Goal: Task Accomplishment & Management: Complete application form

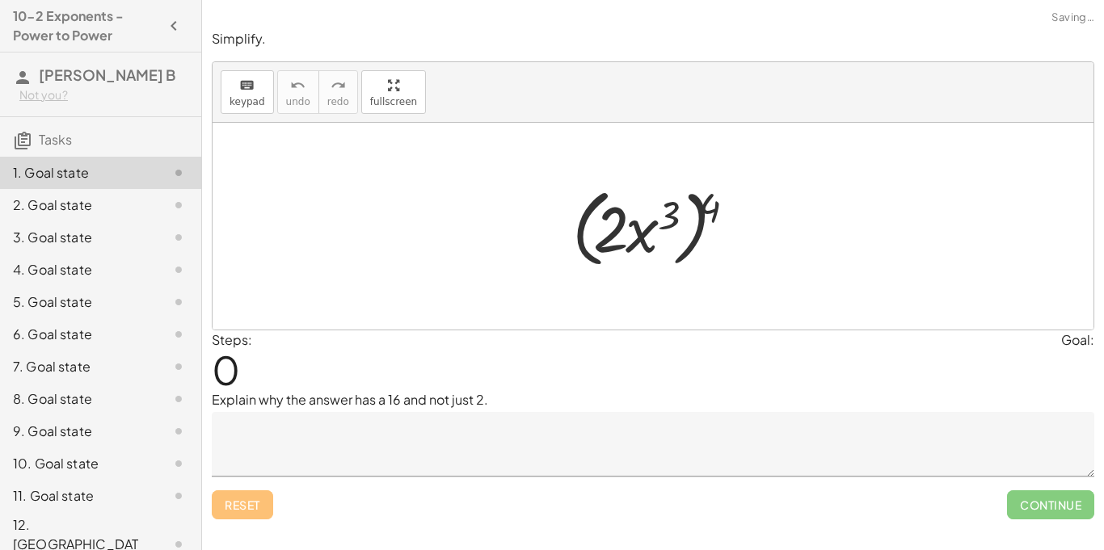
click at [583, 190] on div at bounding box center [659, 226] width 191 height 93
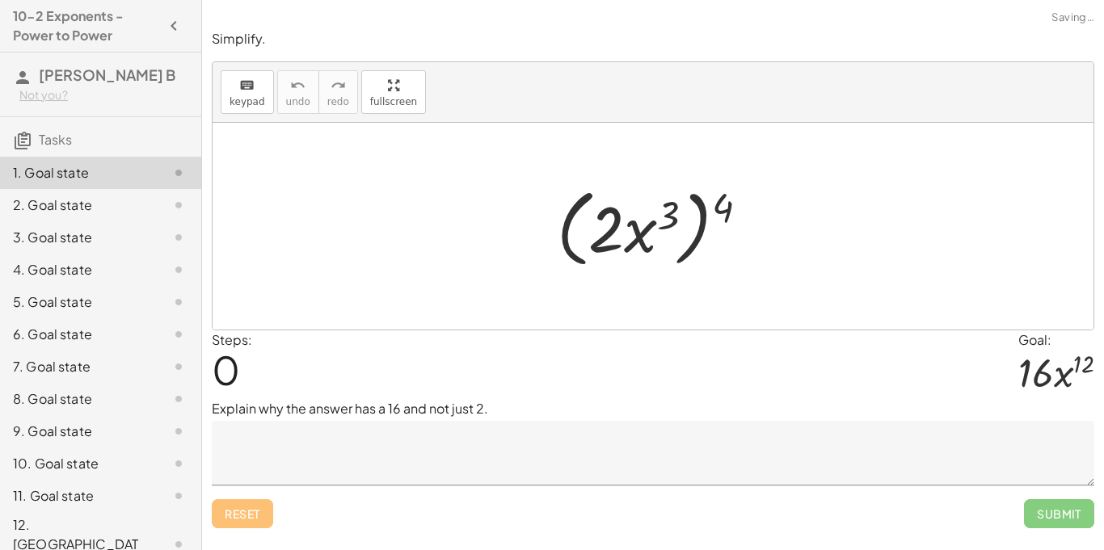
scroll to position [1, 0]
click at [394, 445] on textarea at bounding box center [653, 453] width 882 height 65
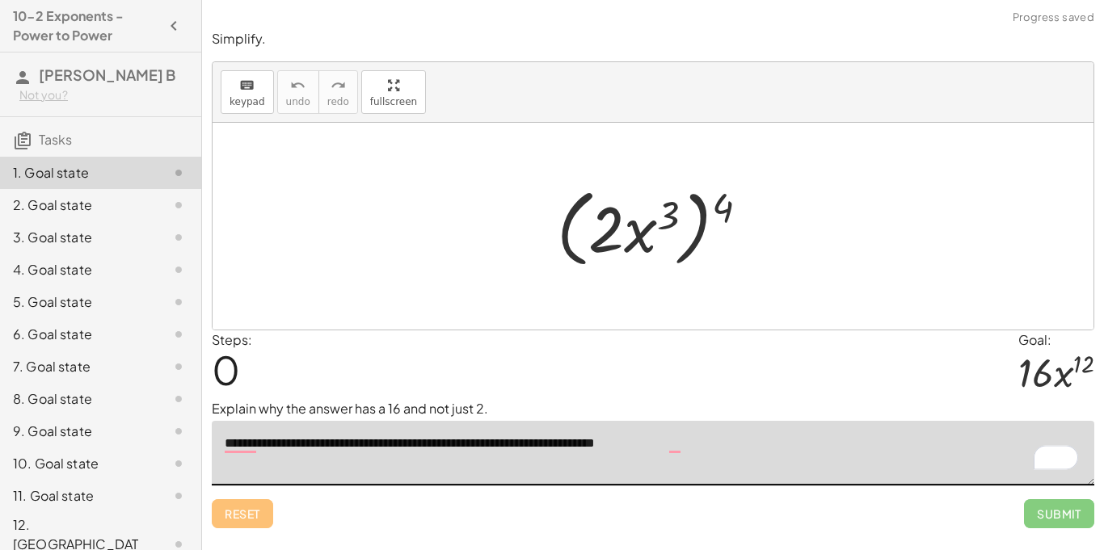
click at [680, 450] on textarea "**********" at bounding box center [653, 453] width 882 height 65
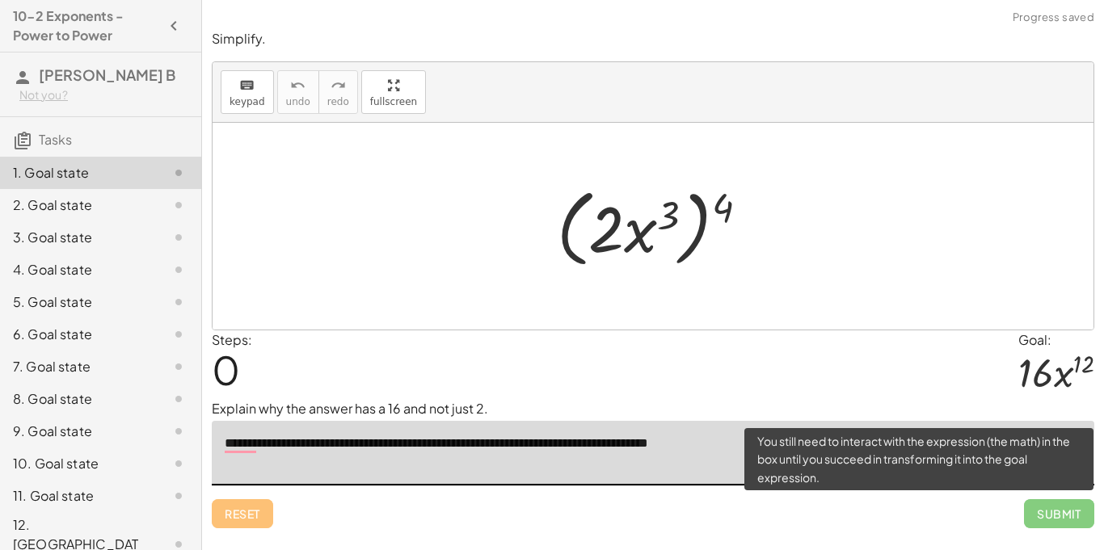
type textarea "**********"
click at [1043, 517] on span "Submit" at bounding box center [1059, 513] width 70 height 29
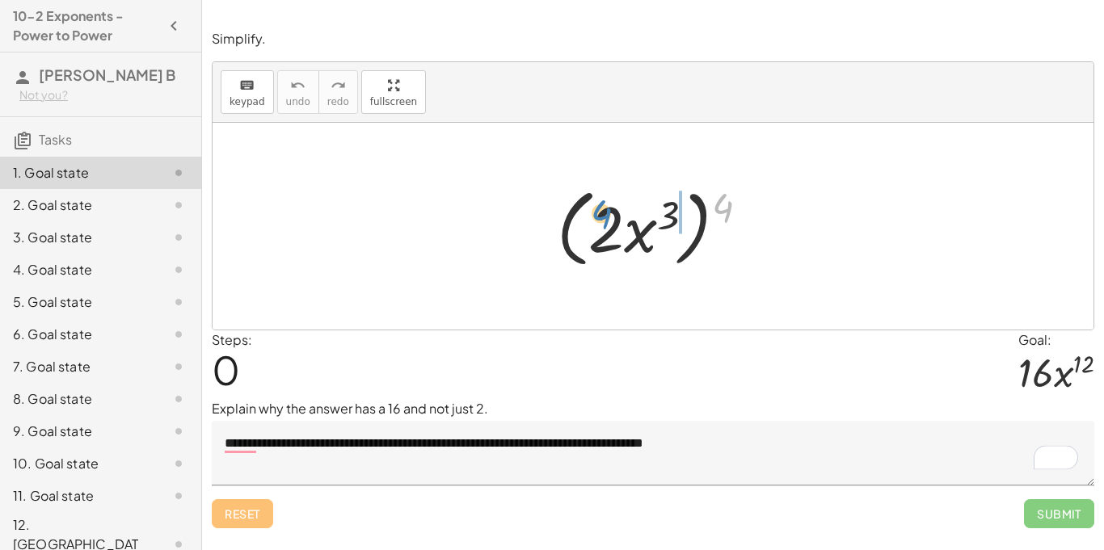
drag, startPoint x: 714, startPoint y: 204, endPoint x: 600, endPoint y: 214, distance: 115.2
click at [600, 214] on div at bounding box center [659, 226] width 221 height 93
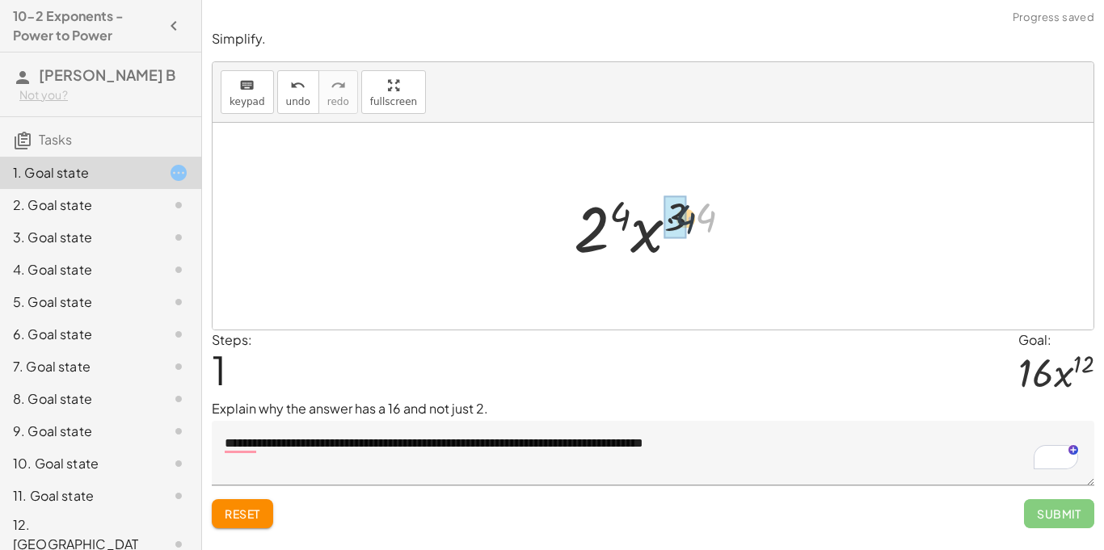
drag, startPoint x: 709, startPoint y: 214, endPoint x: 674, endPoint y: 217, distance: 35.7
drag, startPoint x: 689, startPoint y: 217, endPoint x: 608, endPoint y: 223, distance: 81.0
click at [608, 223] on div at bounding box center [659, 226] width 169 height 83
drag, startPoint x: 647, startPoint y: 245, endPoint x: 594, endPoint y: 242, distance: 53.4
click at [594, 242] on div at bounding box center [659, 226] width 169 height 83
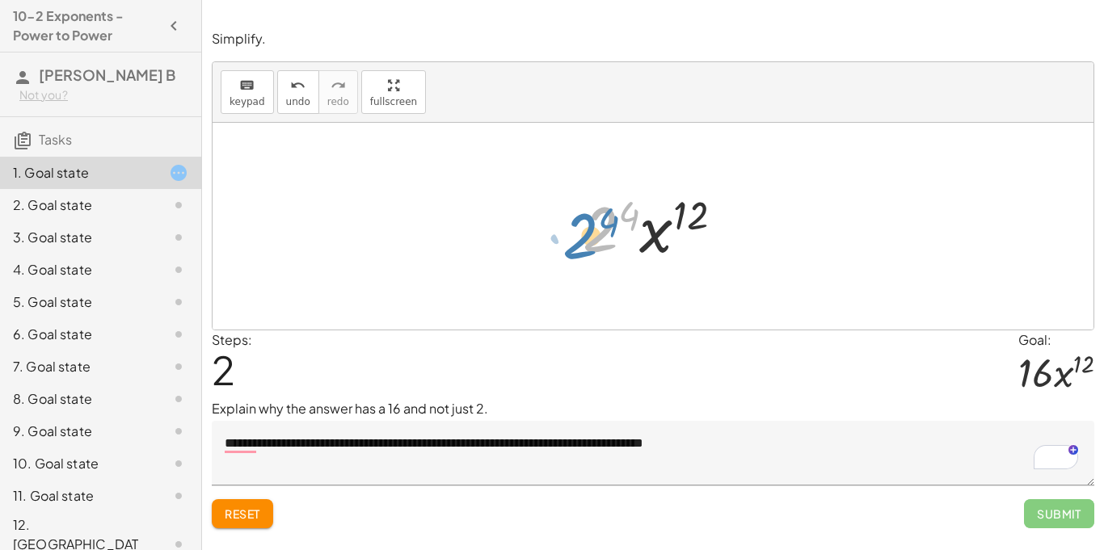
drag, startPoint x: 596, startPoint y: 226, endPoint x: 581, endPoint y: 232, distance: 15.6
click at [581, 232] on div at bounding box center [659, 226] width 169 height 83
drag, startPoint x: 596, startPoint y: 221, endPoint x: 680, endPoint y: 219, distance: 84.1
click at [680, 219] on div at bounding box center [659, 226] width 169 height 83
click at [1046, 501] on span "Submit" at bounding box center [1059, 513] width 70 height 29
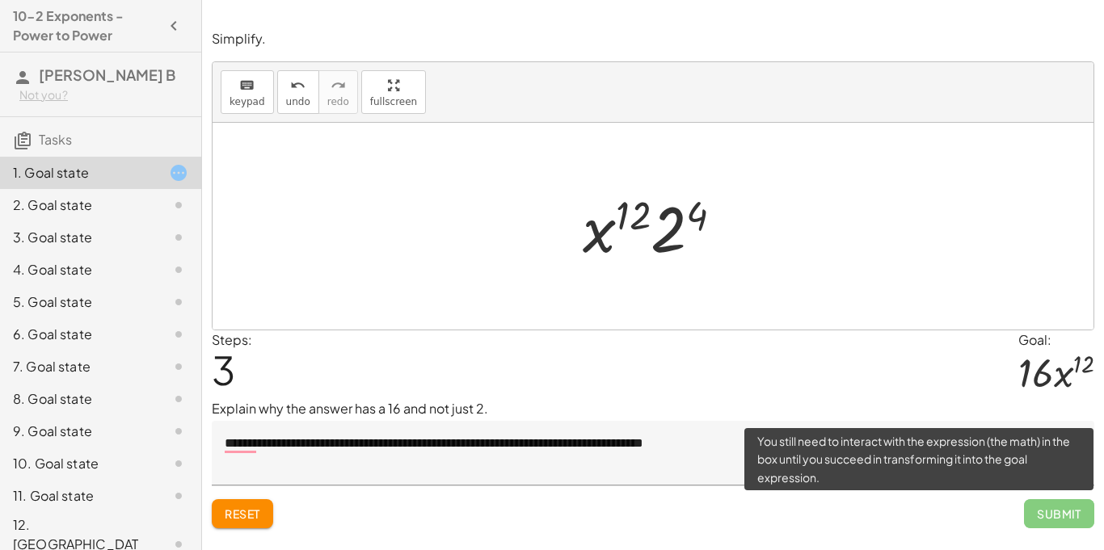
click at [1046, 518] on span "Submit" at bounding box center [1059, 513] width 70 height 29
click at [1048, 520] on span "Submit" at bounding box center [1059, 513] width 70 height 29
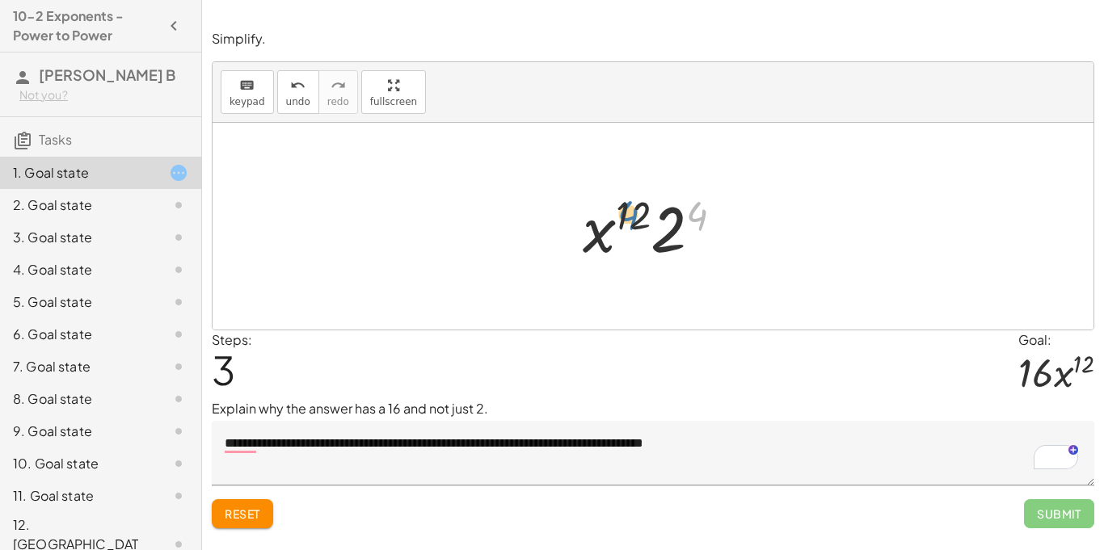
drag, startPoint x: 701, startPoint y: 216, endPoint x: 631, endPoint y: 217, distance: 69.5
click at [631, 217] on div at bounding box center [659, 226] width 169 height 83
click at [643, 288] on icon at bounding box center [645, 282] width 17 height 17
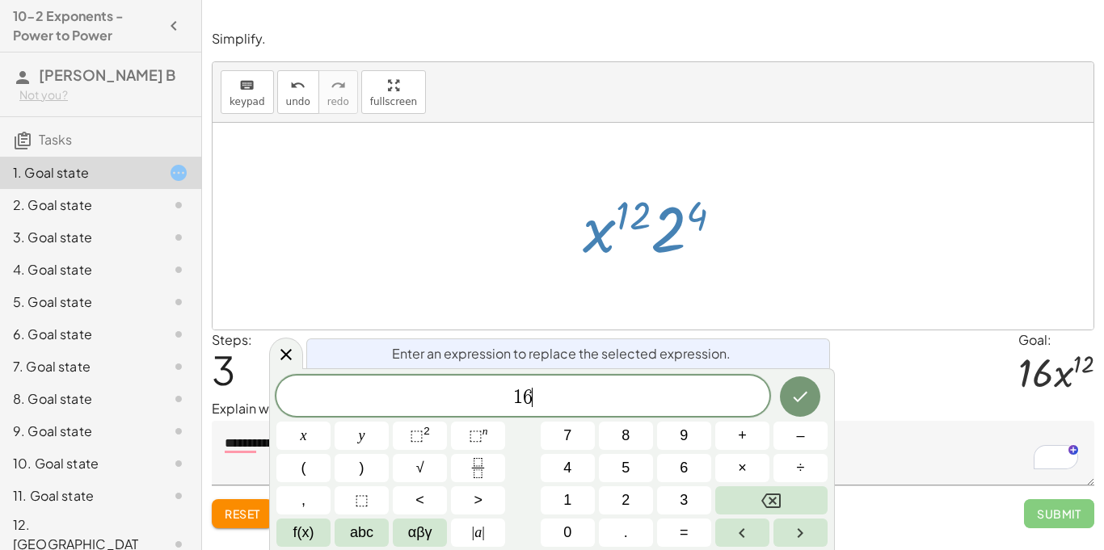
scroll to position [2, 0]
click at [419, 431] on span "⬚" at bounding box center [417, 435] width 14 height 16
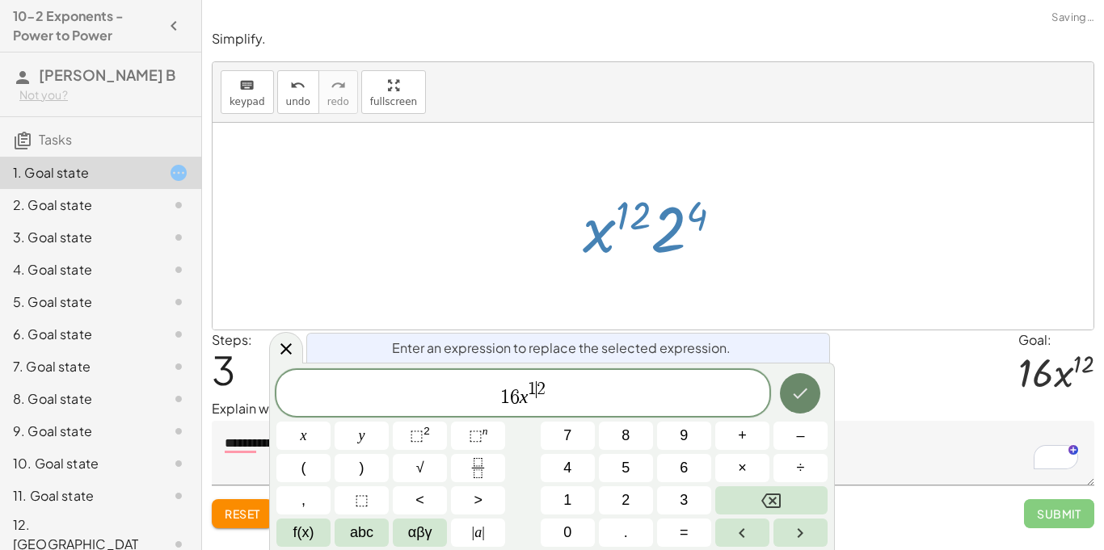
click at [792, 402] on icon "Done" at bounding box center [799, 393] width 19 height 19
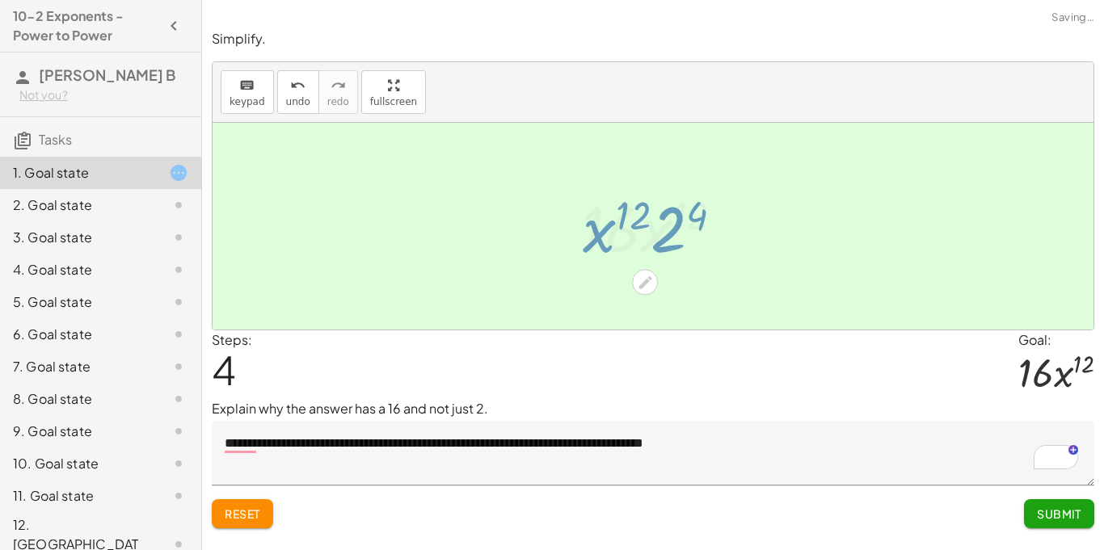
click at [1028, 507] on button "Submit" at bounding box center [1059, 513] width 70 height 29
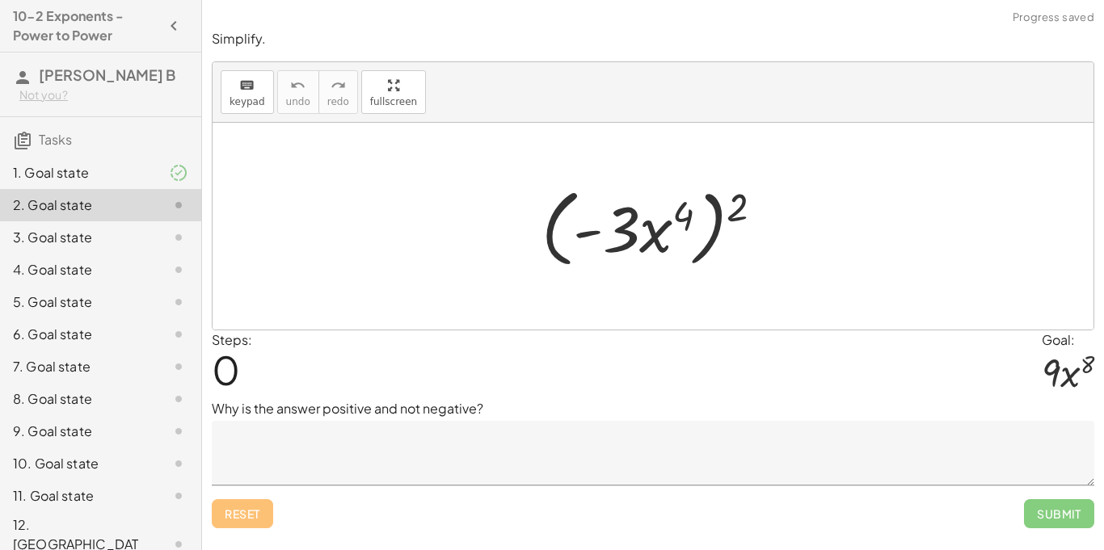
click at [54, 177] on div "1. Goal state" at bounding box center [78, 172] width 130 height 19
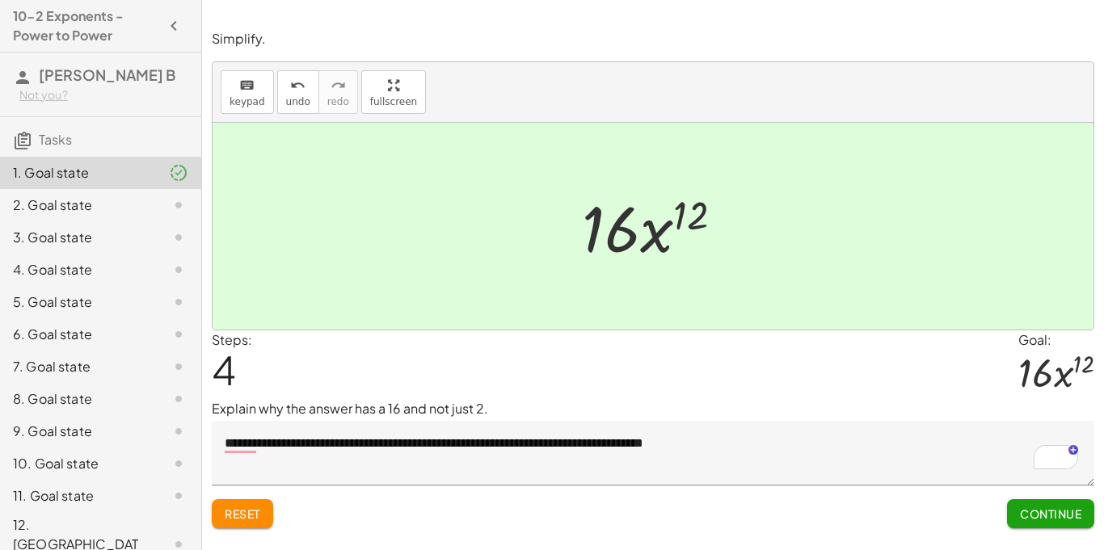
click at [113, 254] on div "2. Goal state" at bounding box center [100, 270] width 201 height 32
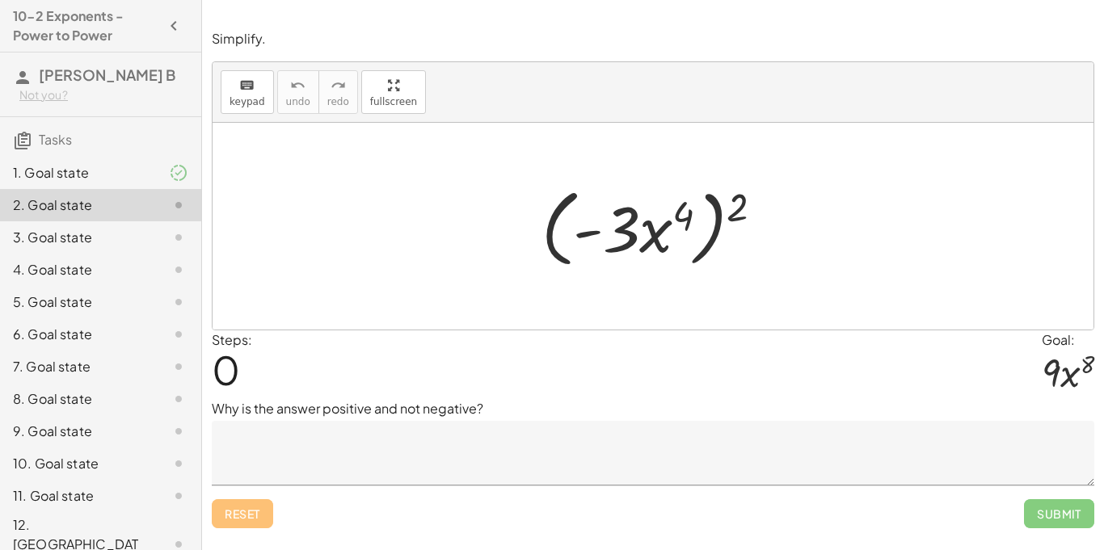
scroll to position [1, 0]
drag, startPoint x: 746, startPoint y: 228, endPoint x: 629, endPoint y: 214, distance: 118.0
click at [629, 214] on div at bounding box center [658, 226] width 250 height 93
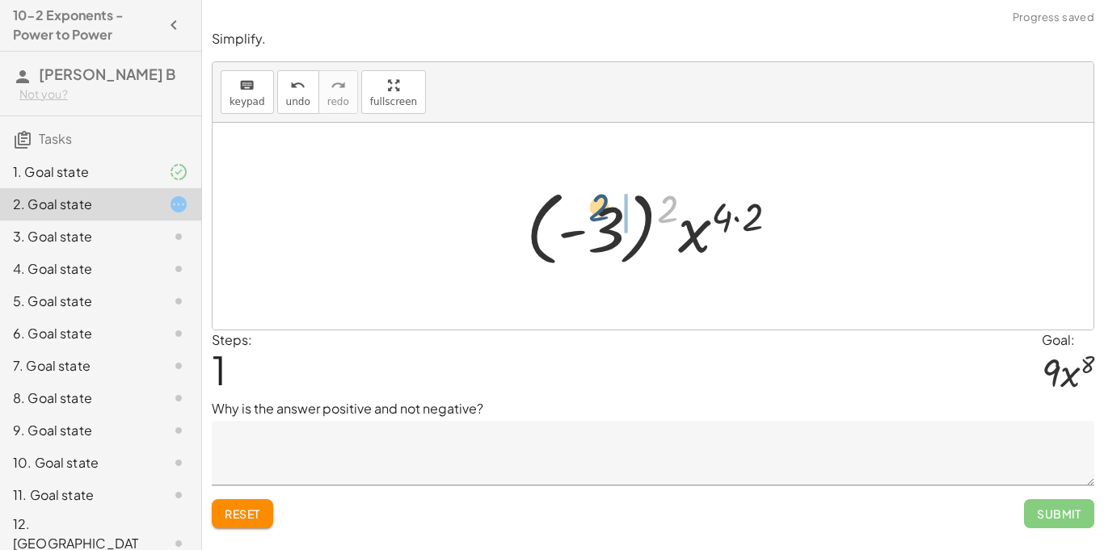
drag, startPoint x: 659, startPoint y: 212, endPoint x: 591, endPoint y: 217, distance: 68.1
click at [591, 217] on div at bounding box center [658, 227] width 281 height 90
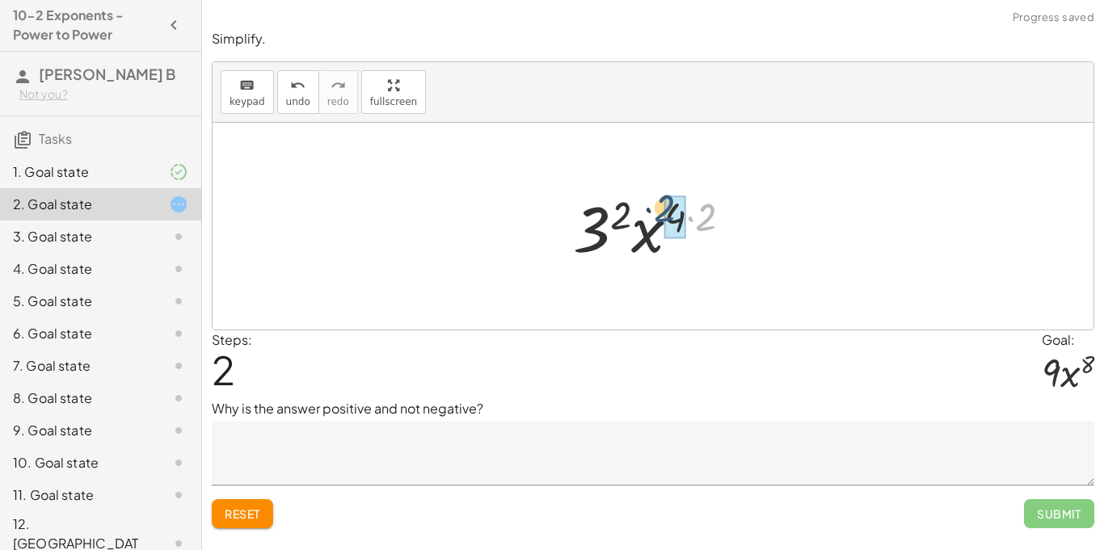
drag, startPoint x: 705, startPoint y: 221, endPoint x: 683, endPoint y: 217, distance: 23.0
click at [334, 473] on textarea at bounding box center [653, 453] width 882 height 65
click at [429, 479] on textarea at bounding box center [653, 453] width 882 height 65
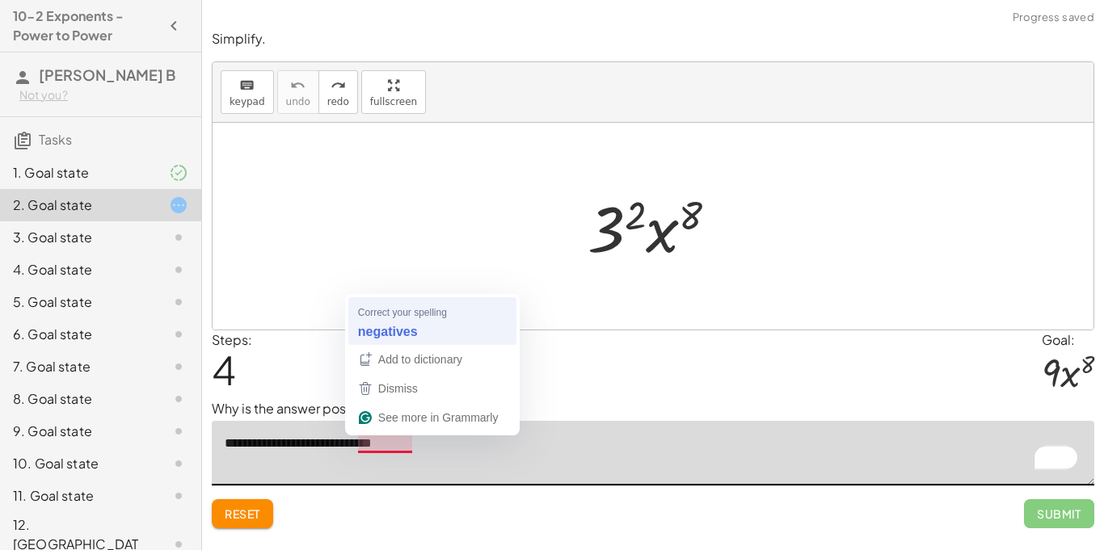
type textarea "**********"
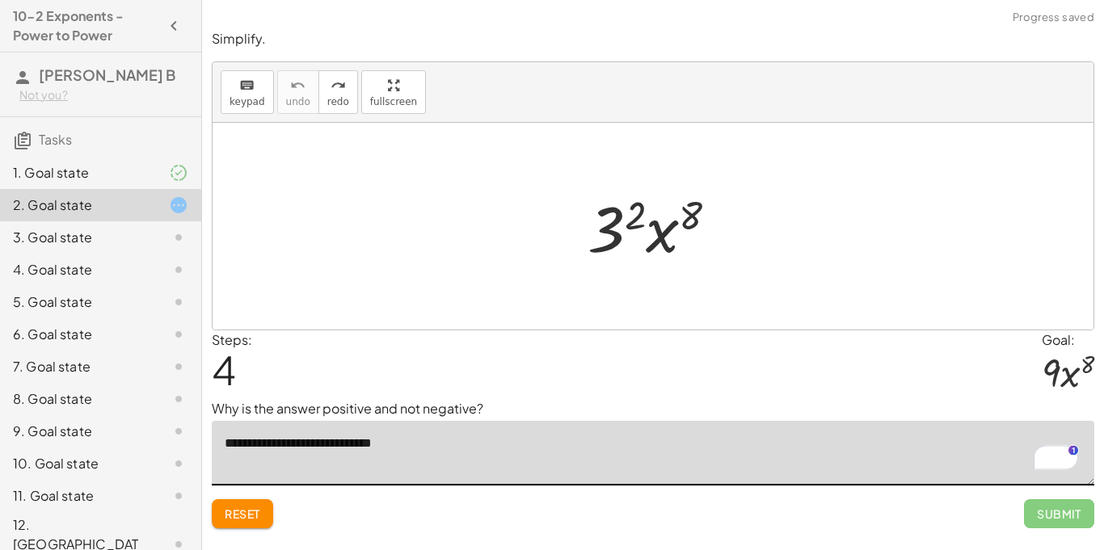
click at [632, 246] on div at bounding box center [658, 226] width 159 height 83
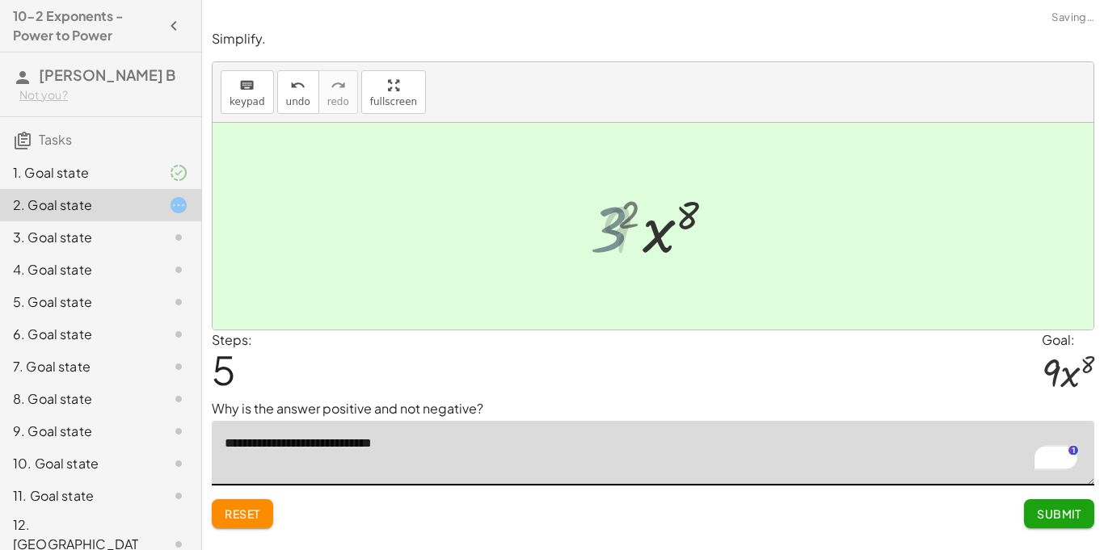
click at [680, 246] on div at bounding box center [658, 226] width 133 height 83
click at [637, 218] on div at bounding box center [658, 226] width 133 height 83
click at [1051, 507] on span "Submit" at bounding box center [1059, 514] width 44 height 15
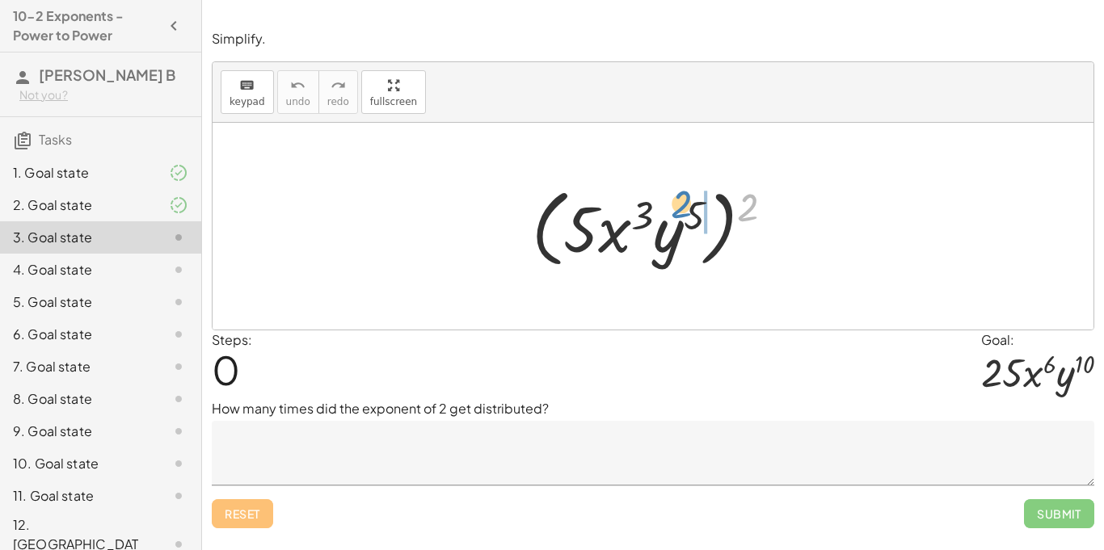
drag, startPoint x: 745, startPoint y: 201, endPoint x: 679, endPoint y: 198, distance: 66.3
click at [679, 198] on div at bounding box center [659, 226] width 271 height 93
click at [440, 458] on textarea at bounding box center [653, 453] width 882 height 65
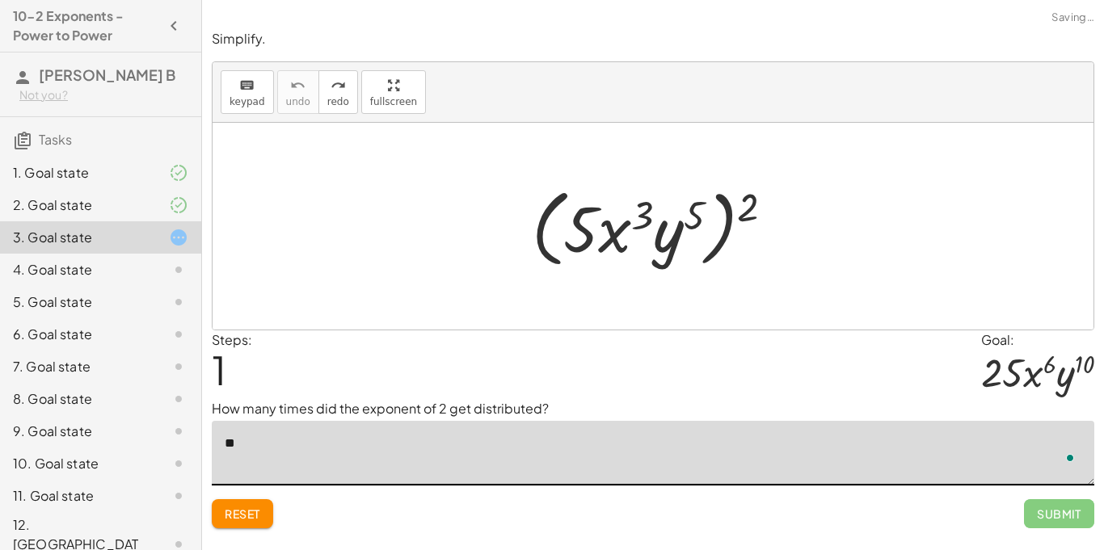
type textarea "*"
type textarea "*******"
drag, startPoint x: 743, startPoint y: 216, endPoint x: 679, endPoint y: 200, distance: 65.8
click at [679, 200] on div at bounding box center [659, 226] width 271 height 93
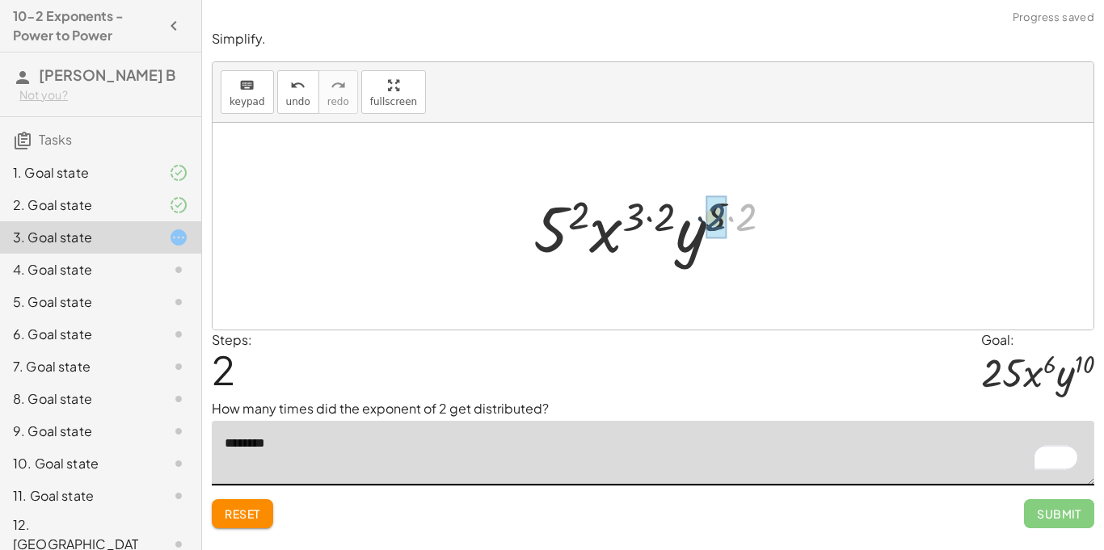
drag, startPoint x: 752, startPoint y: 222, endPoint x: 717, endPoint y: 221, distance: 35.6
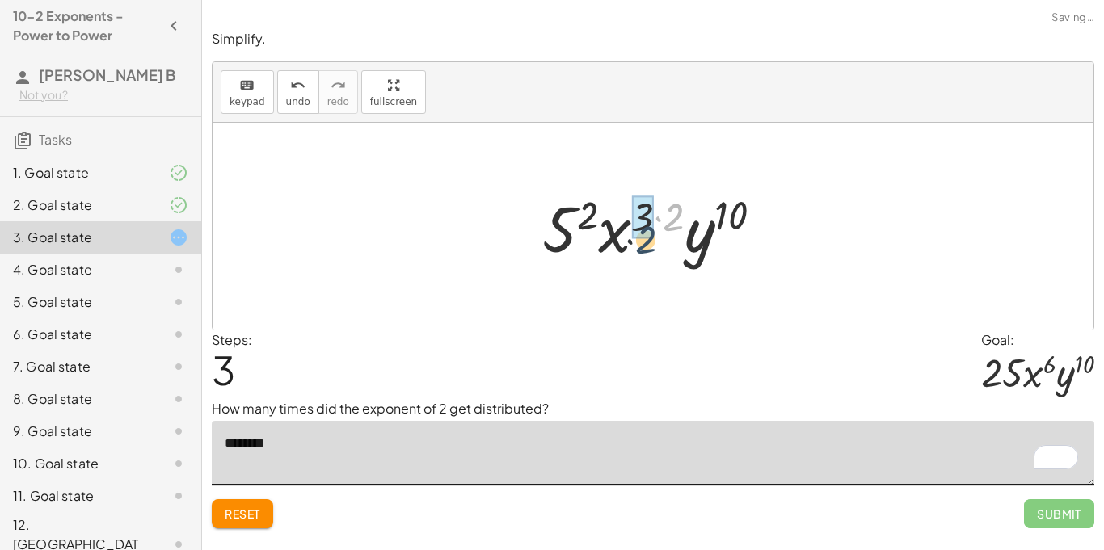
drag, startPoint x: 666, startPoint y: 208, endPoint x: 628, endPoint y: 219, distance: 39.6
click at [628, 219] on div at bounding box center [659, 226] width 250 height 83
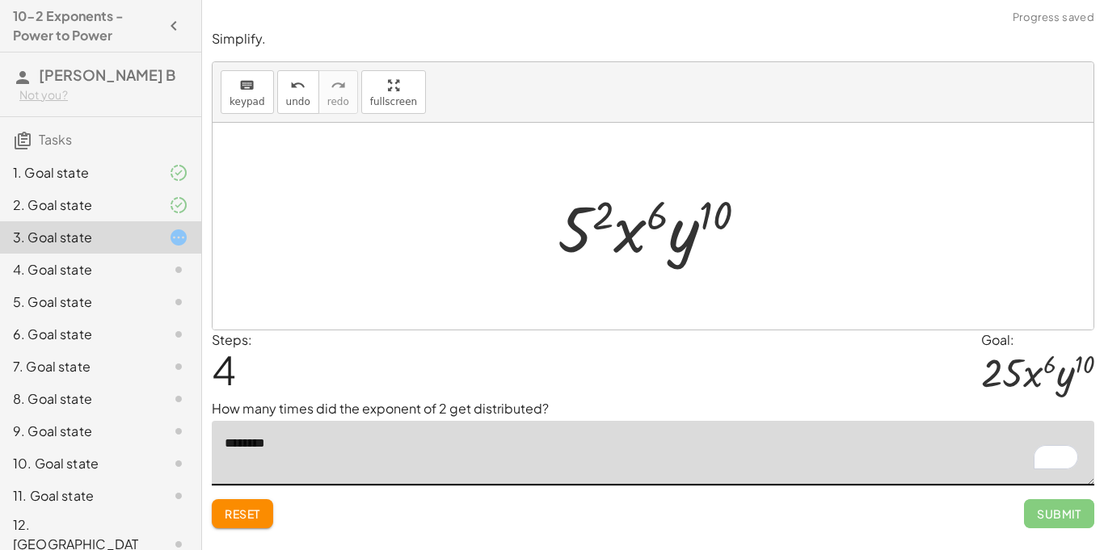
click at [672, 241] on div at bounding box center [658, 226] width 218 height 83
drag, startPoint x: 660, startPoint y: 232, endPoint x: 570, endPoint y: 222, distance: 90.2
click at [570, 222] on div at bounding box center [658, 226] width 218 height 83
drag, startPoint x: 579, startPoint y: 229, endPoint x: 665, endPoint y: 224, distance: 86.6
click at [665, 224] on div at bounding box center [658, 226] width 218 height 83
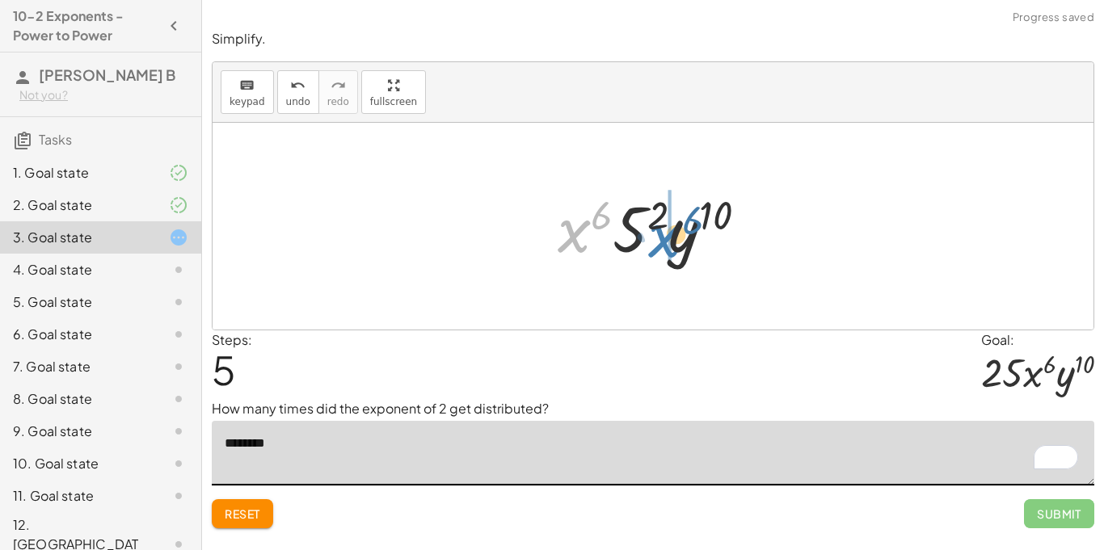
drag, startPoint x: 575, startPoint y: 232, endPoint x: 667, endPoint y: 237, distance: 93.1
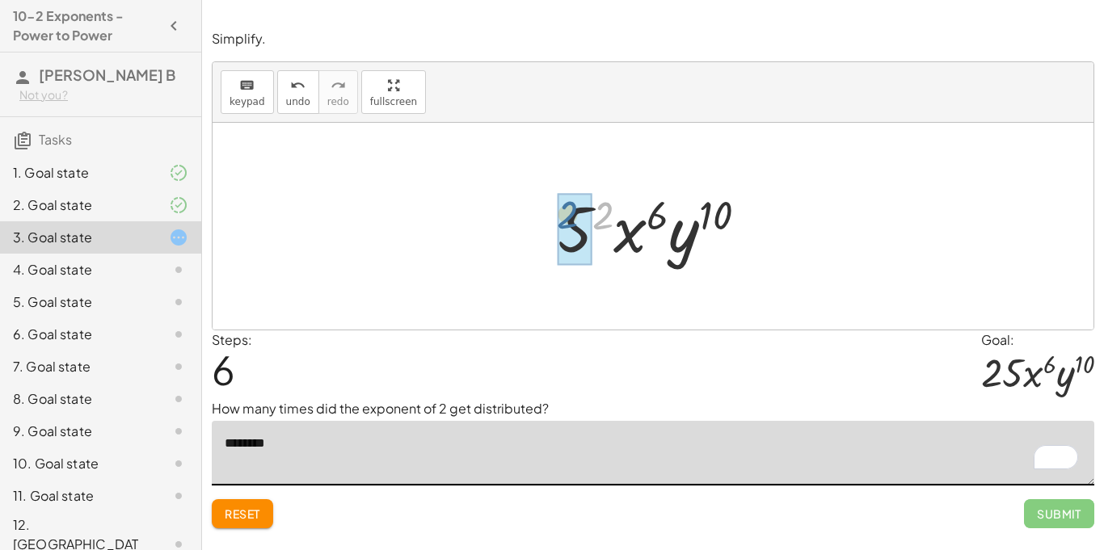
drag, startPoint x: 608, startPoint y: 211, endPoint x: 572, endPoint y: 211, distance: 35.6
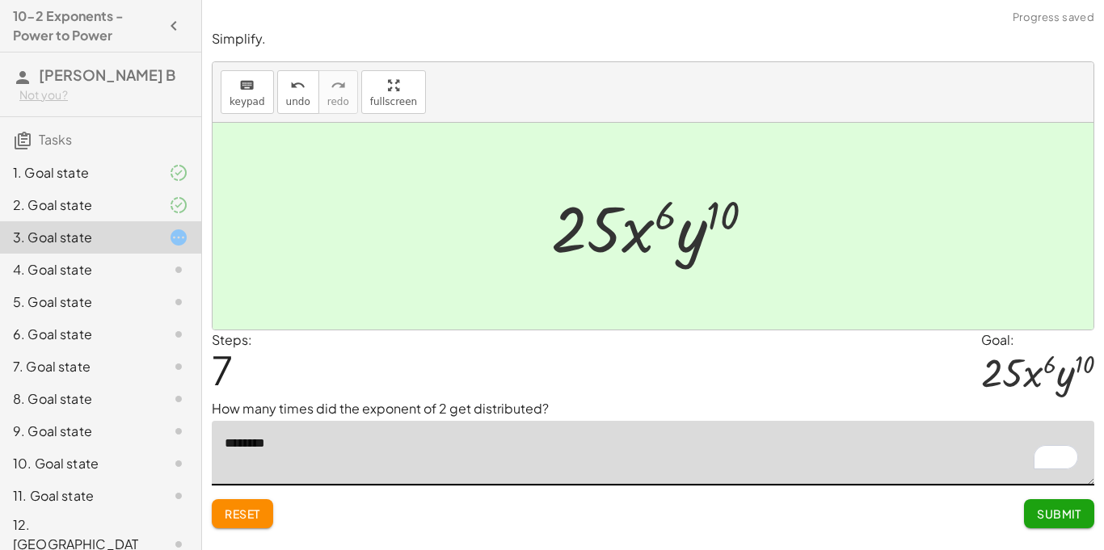
click at [1067, 516] on span "Submit" at bounding box center [1059, 514] width 44 height 15
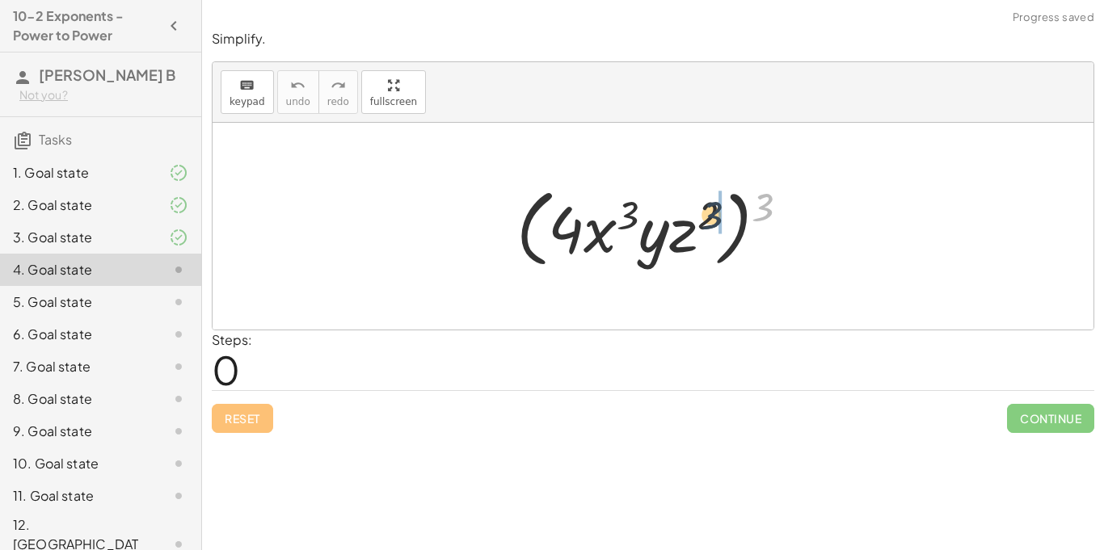
drag, startPoint x: 770, startPoint y: 204, endPoint x: 709, endPoint y: 212, distance: 61.9
click at [709, 212] on div at bounding box center [658, 226] width 301 height 93
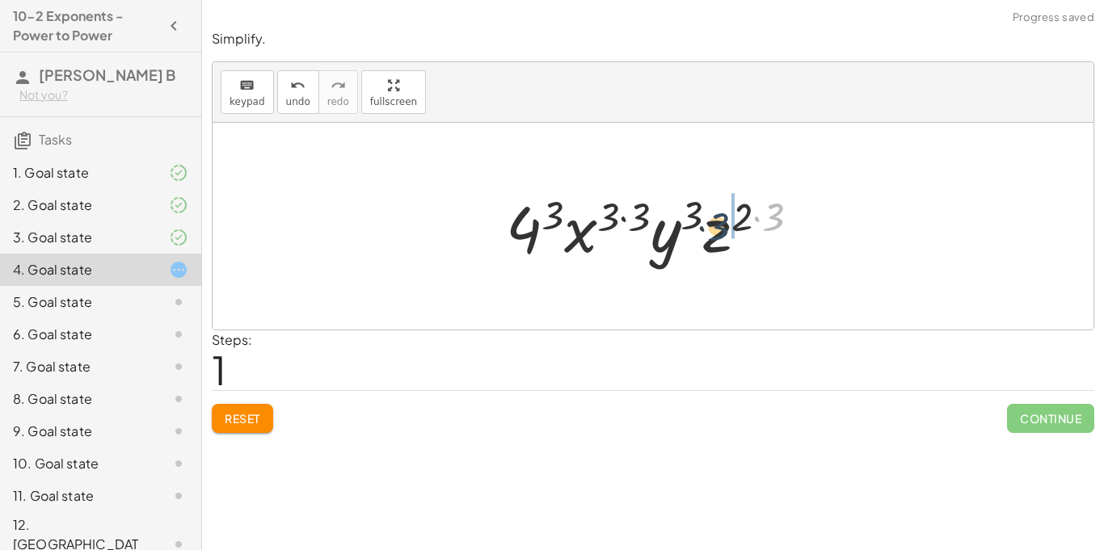
drag, startPoint x: 780, startPoint y: 216, endPoint x: 724, endPoint y: 224, distance: 56.3
click at [724, 224] on div at bounding box center [659, 226] width 322 height 83
drag, startPoint x: 772, startPoint y: 210, endPoint x: 704, endPoint y: 211, distance: 67.9
click at [704, 211] on div at bounding box center [659, 226] width 322 height 83
click at [701, 200] on div at bounding box center [659, 226] width 322 height 83
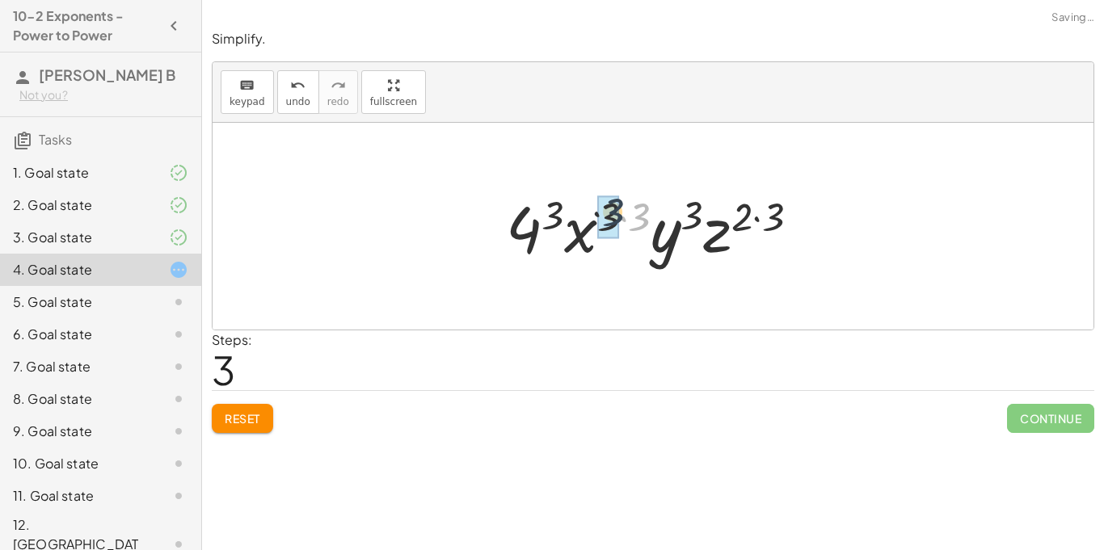
drag, startPoint x: 637, startPoint y: 213, endPoint x: 600, endPoint y: 208, distance: 36.6
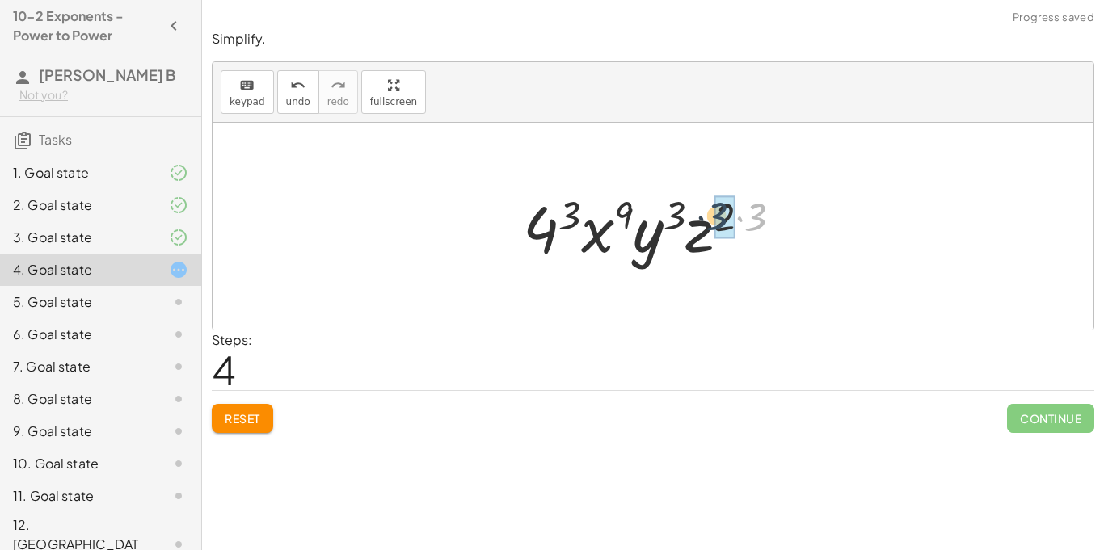
drag, startPoint x: 760, startPoint y: 221, endPoint x: 718, endPoint y: 220, distance: 41.2
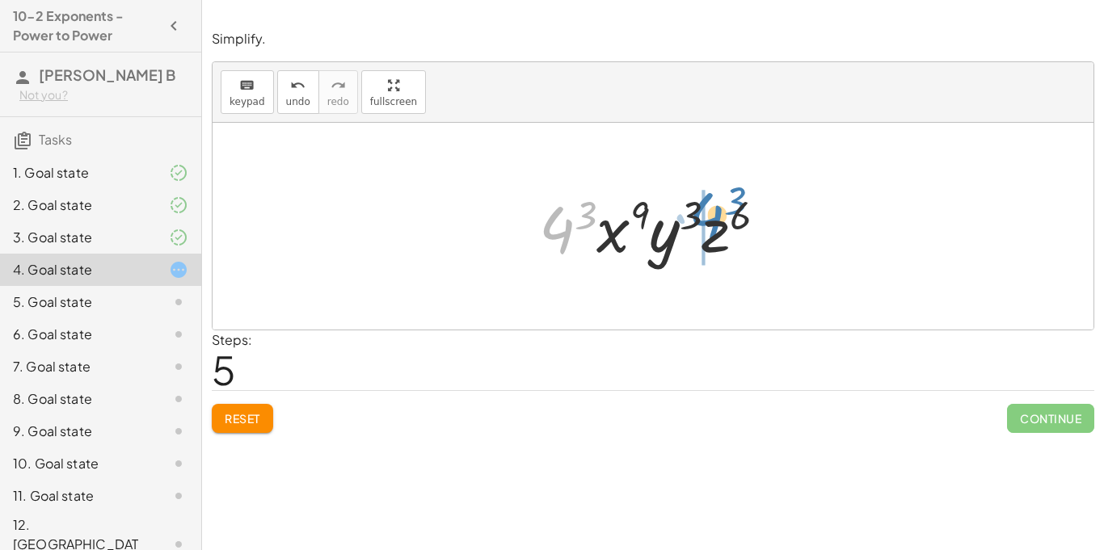
drag, startPoint x: 554, startPoint y: 234, endPoint x: 701, endPoint y: 221, distance: 148.5
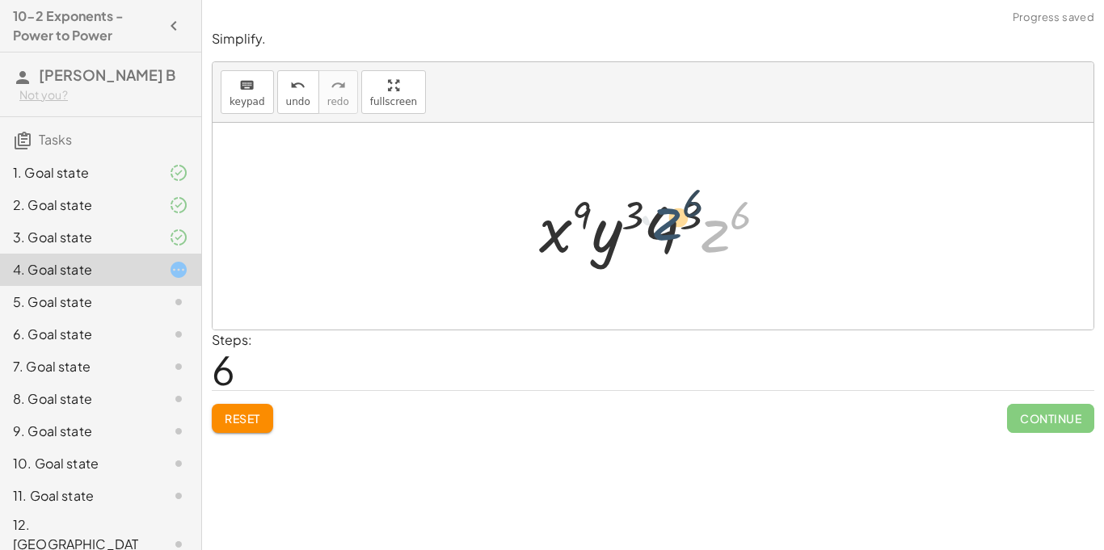
drag, startPoint x: 722, startPoint y: 242, endPoint x: 621, endPoint y: 233, distance: 101.4
click at [621, 233] on div at bounding box center [659, 226] width 257 height 83
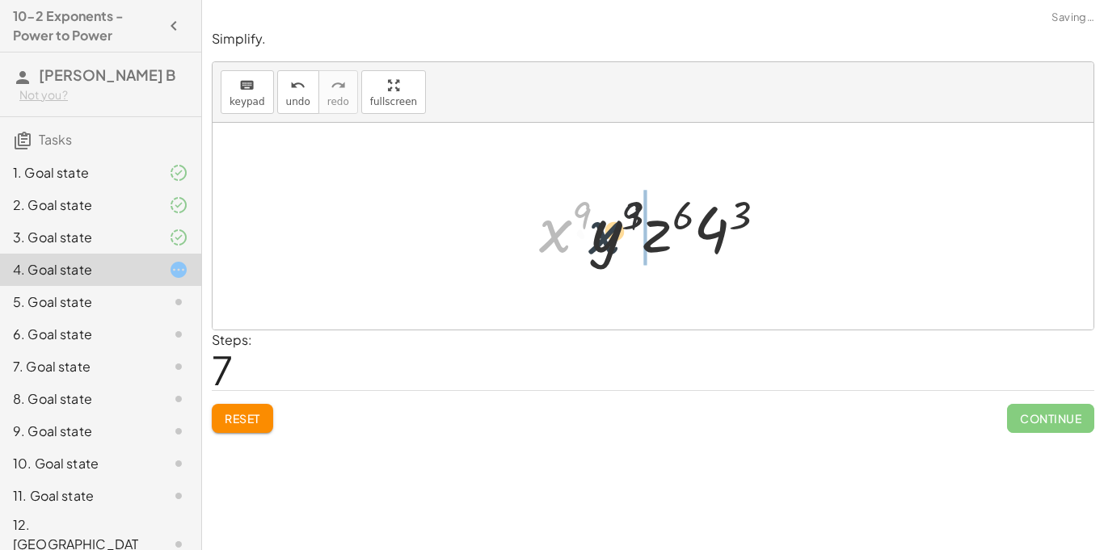
drag, startPoint x: 550, startPoint y: 229, endPoint x: 675, endPoint y: 235, distance: 124.6
click at [675, 235] on div at bounding box center [659, 226] width 257 height 83
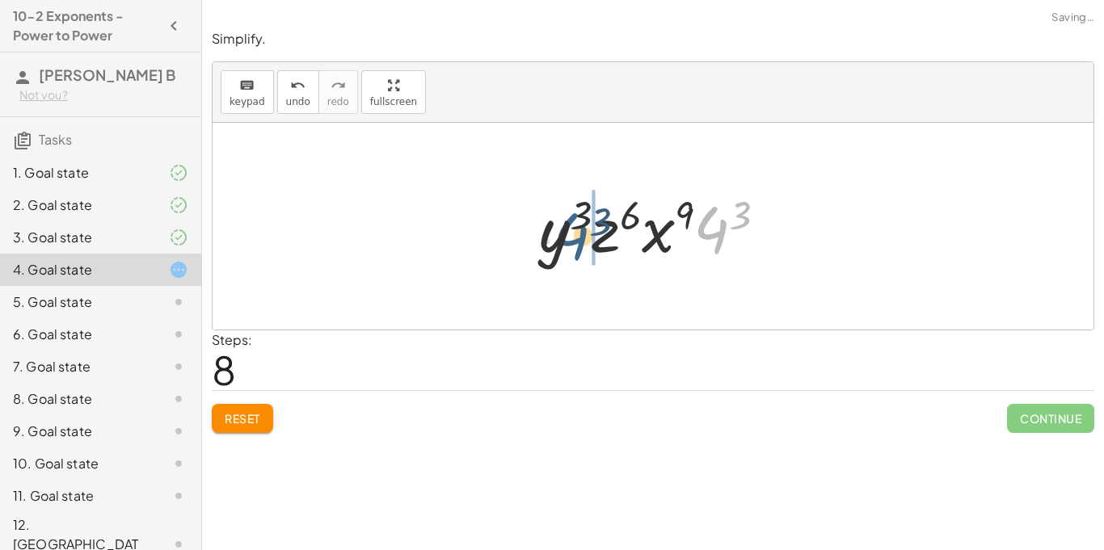
drag, startPoint x: 711, startPoint y: 230, endPoint x: 558, endPoint y: 231, distance: 153.5
click at [558, 231] on div at bounding box center [659, 226] width 257 height 83
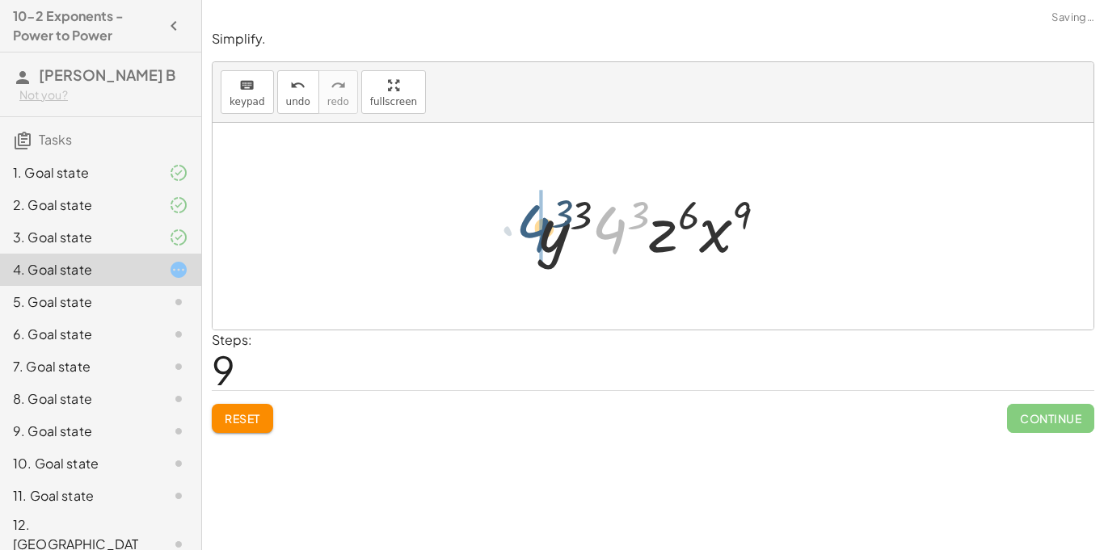
drag, startPoint x: 601, startPoint y: 234, endPoint x: 514, endPoint y: 232, distance: 87.3
click at [515, 232] on div "( · 4 · x 3 · y · z 2 ) 3 · 4 3 · x ( · 3 · 3 ) · y 3 · z ( · 2 · 3 ) · 4 3 · x…" at bounding box center [653, 226] width 277 height 91
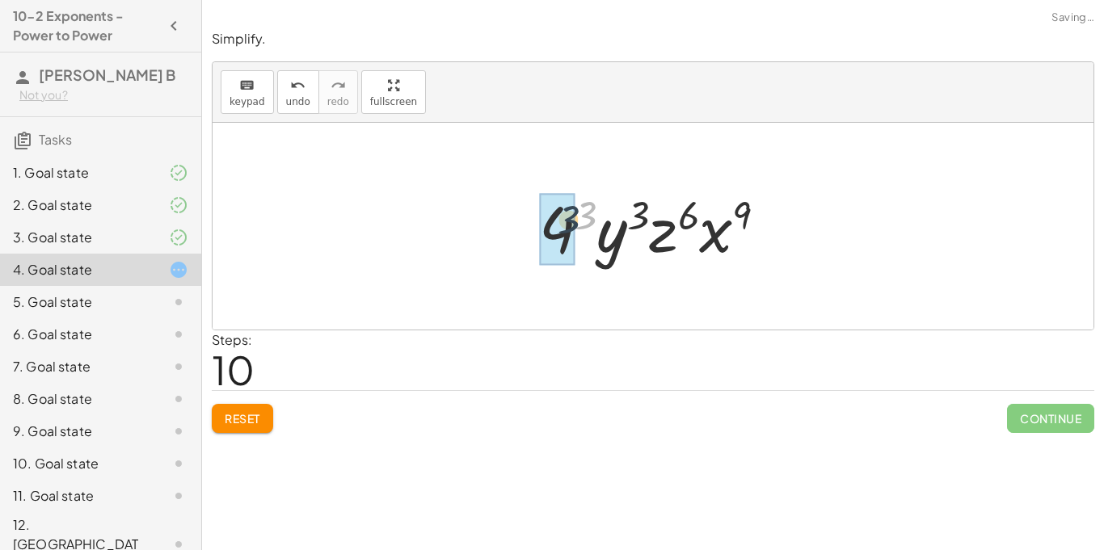
drag, startPoint x: 584, startPoint y: 208, endPoint x: 561, endPoint y: 221, distance: 26.4
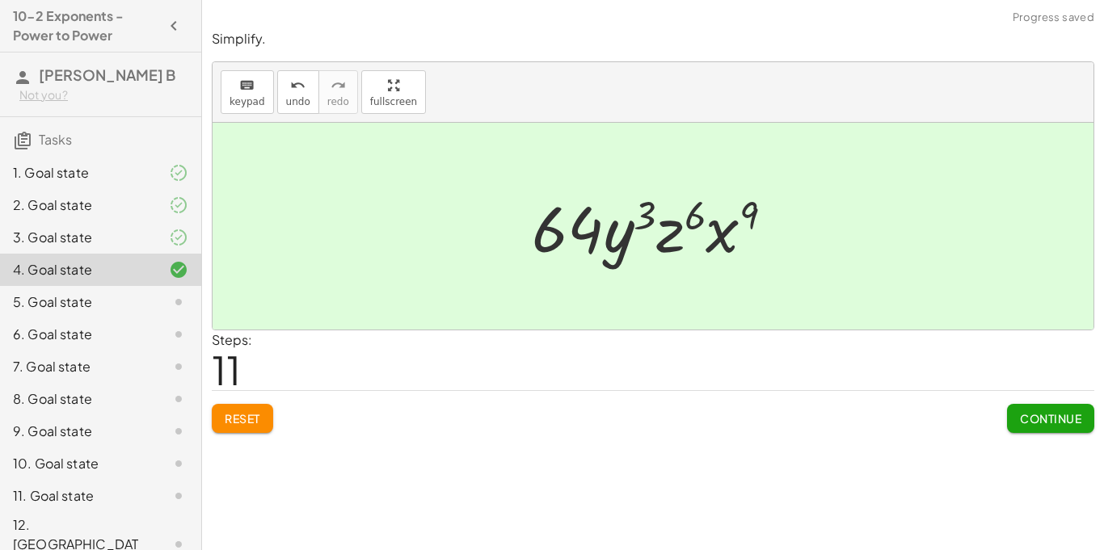
click at [1072, 424] on span "Continue" at bounding box center [1050, 418] width 61 height 15
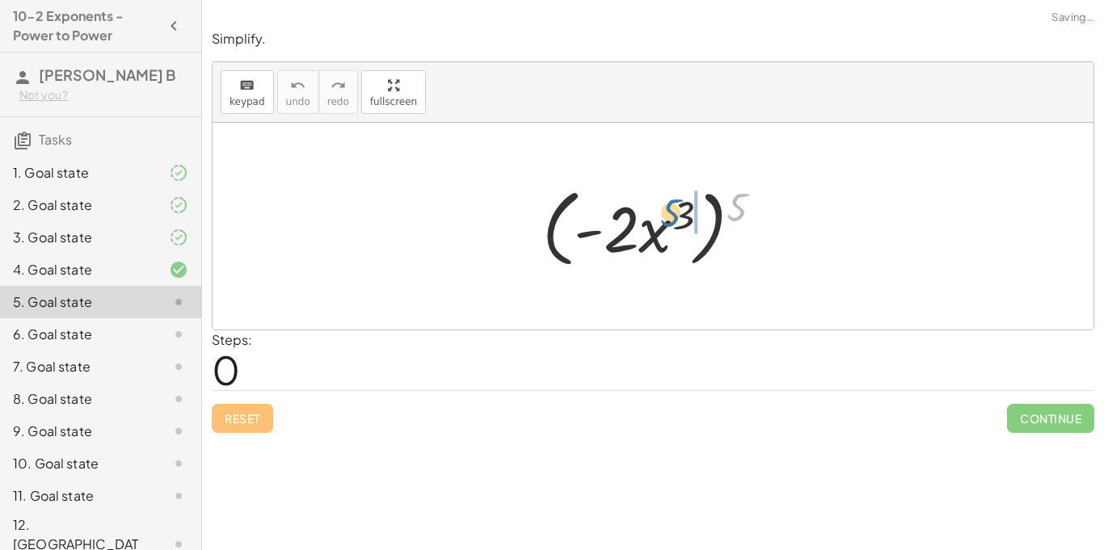
drag, startPoint x: 743, startPoint y: 209, endPoint x: 680, endPoint y: 214, distance: 64.0
click at [680, 214] on div at bounding box center [659, 226] width 250 height 93
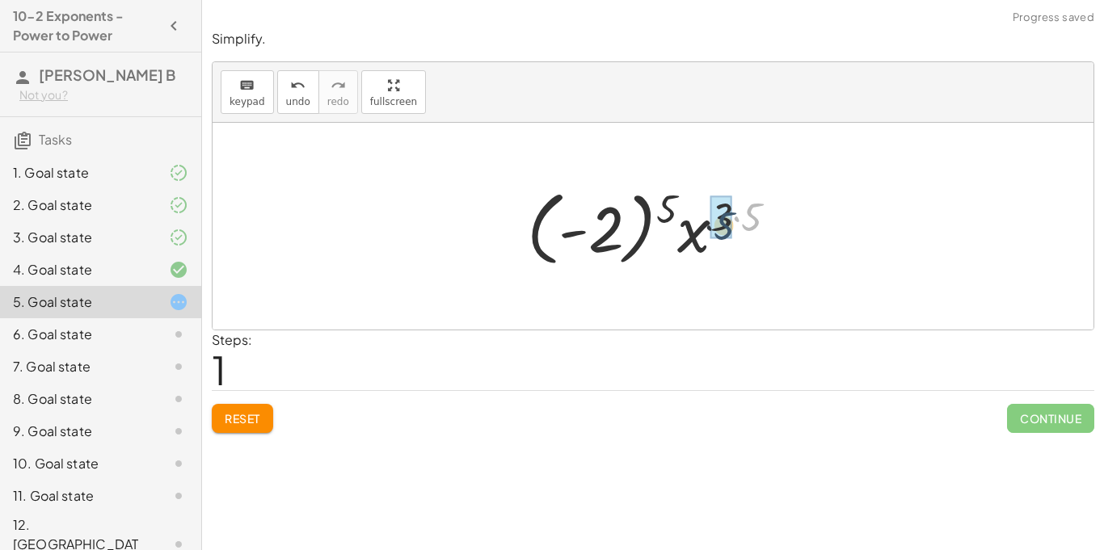
drag, startPoint x: 764, startPoint y: 219, endPoint x: 718, endPoint y: 227, distance: 47.6
click at [718, 227] on div at bounding box center [659, 227] width 280 height 90
drag, startPoint x: 753, startPoint y: 213, endPoint x: 716, endPoint y: 217, distance: 37.4
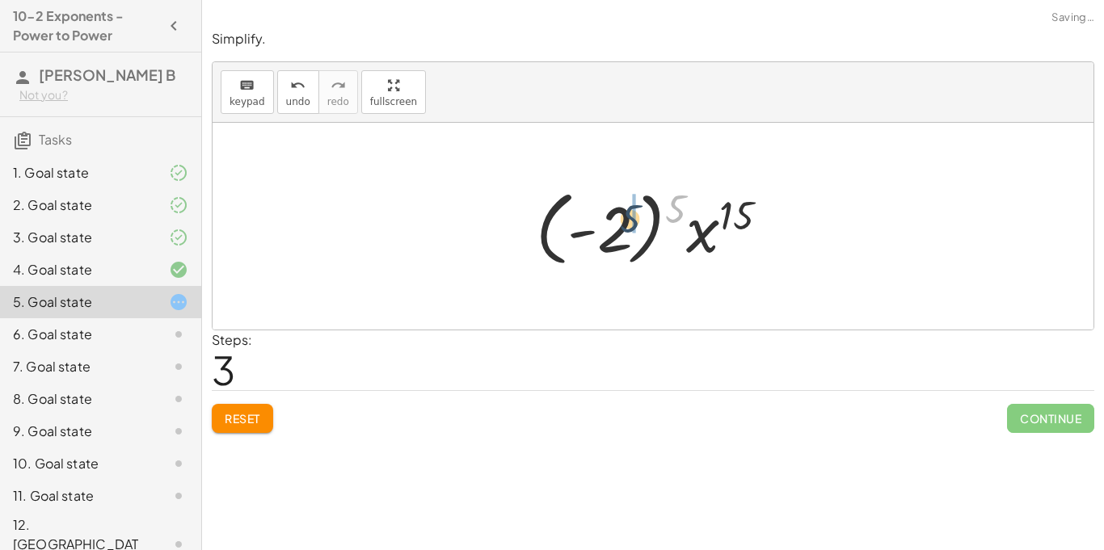
drag, startPoint x: 670, startPoint y: 197, endPoint x: 623, endPoint y: 208, distance: 48.2
click at [623, 208] on div at bounding box center [659, 227] width 262 height 90
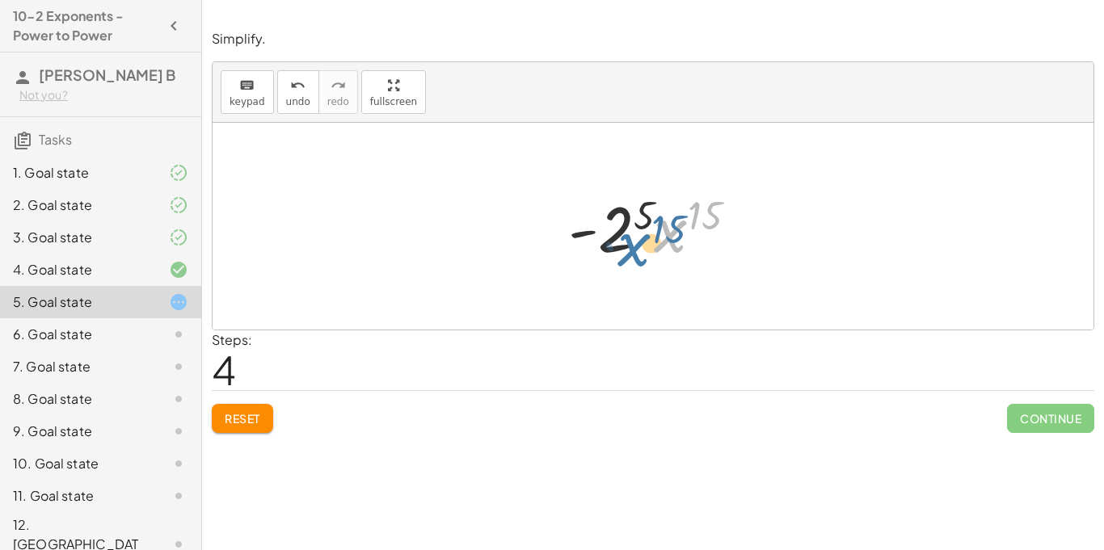
drag, startPoint x: 655, startPoint y: 208, endPoint x: 638, endPoint y: 222, distance: 21.8
click at [638, 222] on div at bounding box center [659, 226] width 198 height 83
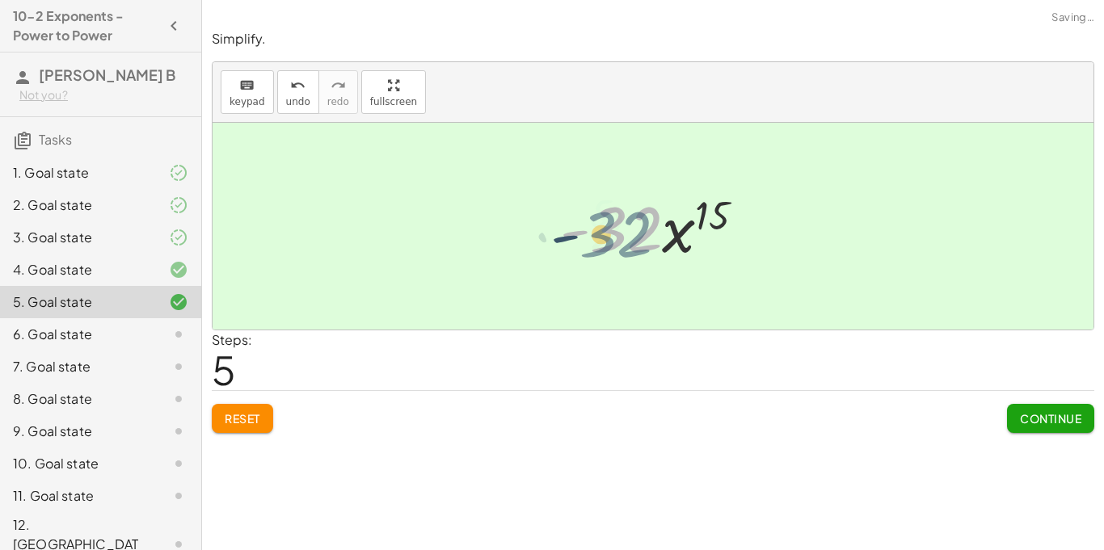
drag, startPoint x: 642, startPoint y: 210, endPoint x: 611, endPoint y: 217, distance: 32.2
click at [611, 217] on div at bounding box center [659, 226] width 214 height 83
click at [1034, 410] on button "Continue" at bounding box center [1050, 418] width 87 height 29
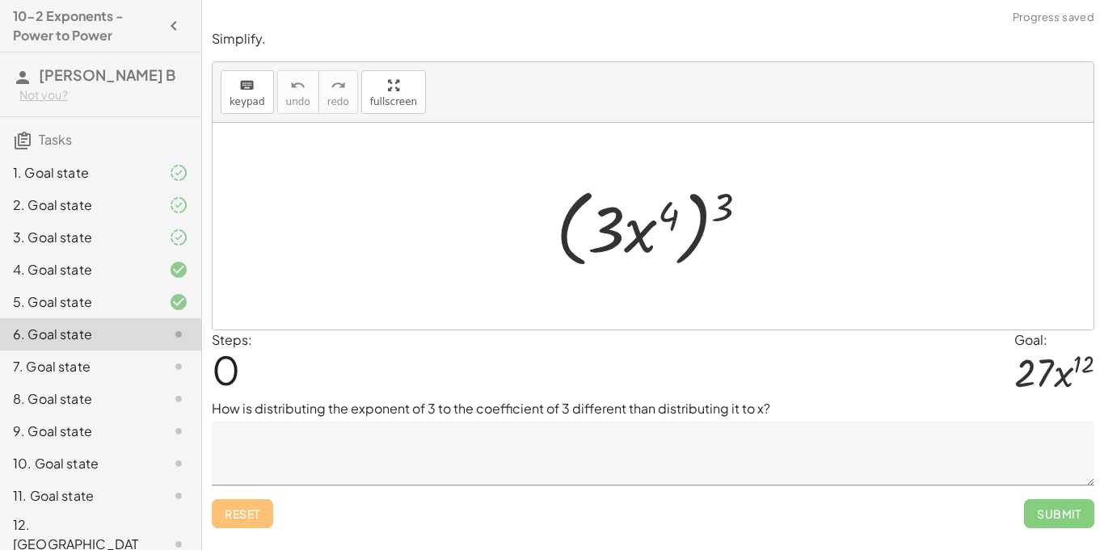
click at [729, 143] on div at bounding box center [653, 226] width 881 height 207
drag, startPoint x: 720, startPoint y: 202, endPoint x: 602, endPoint y: 210, distance: 118.2
click at [602, 210] on div at bounding box center [659, 226] width 222 height 93
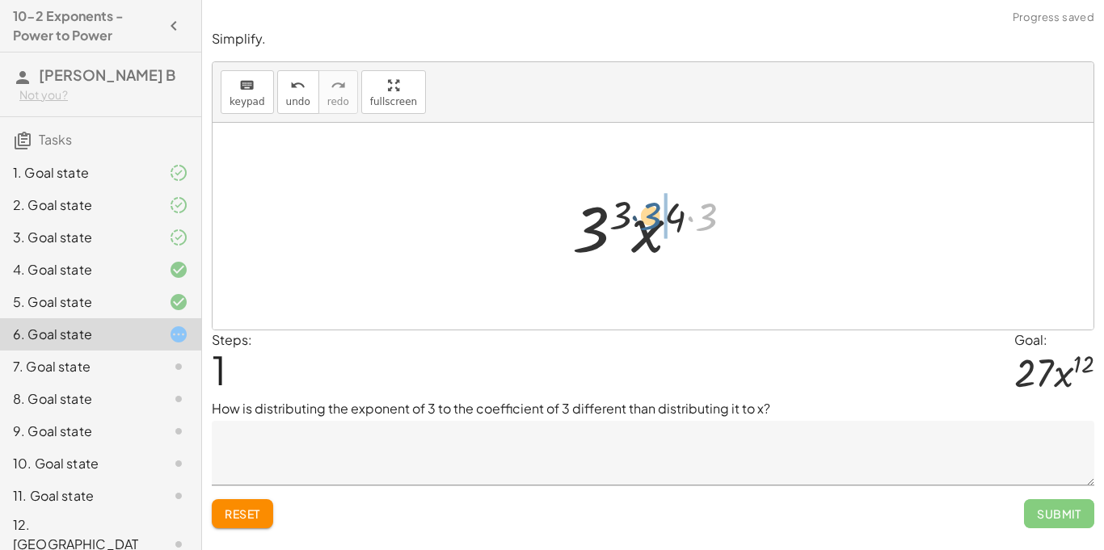
drag, startPoint x: 722, startPoint y: 213, endPoint x: 665, endPoint y: 213, distance: 57.4
drag, startPoint x: 713, startPoint y: 214, endPoint x: 684, endPoint y: 217, distance: 29.3
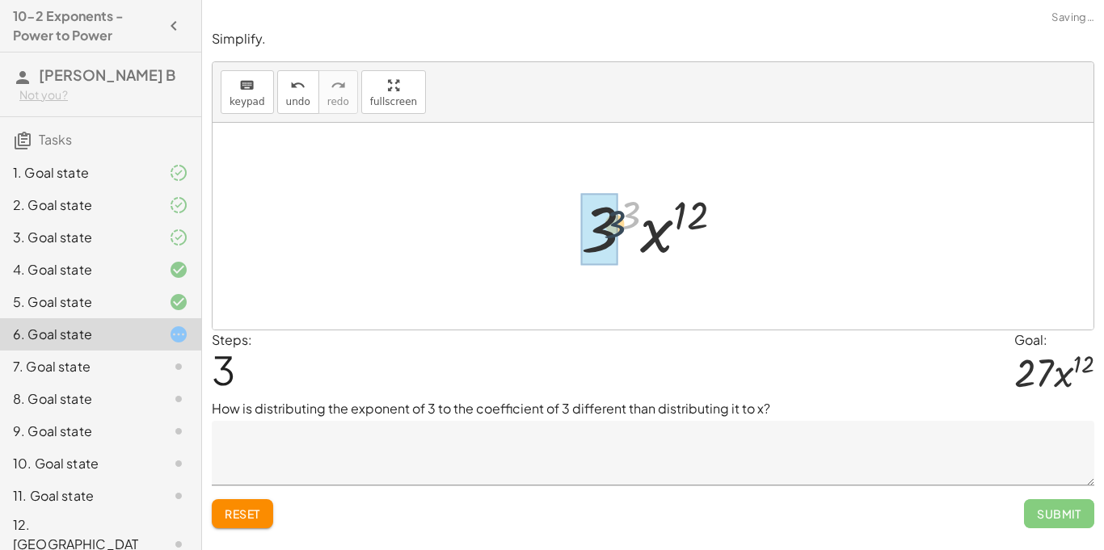
drag, startPoint x: 638, startPoint y: 208, endPoint x: 606, endPoint y: 230, distance: 39.5
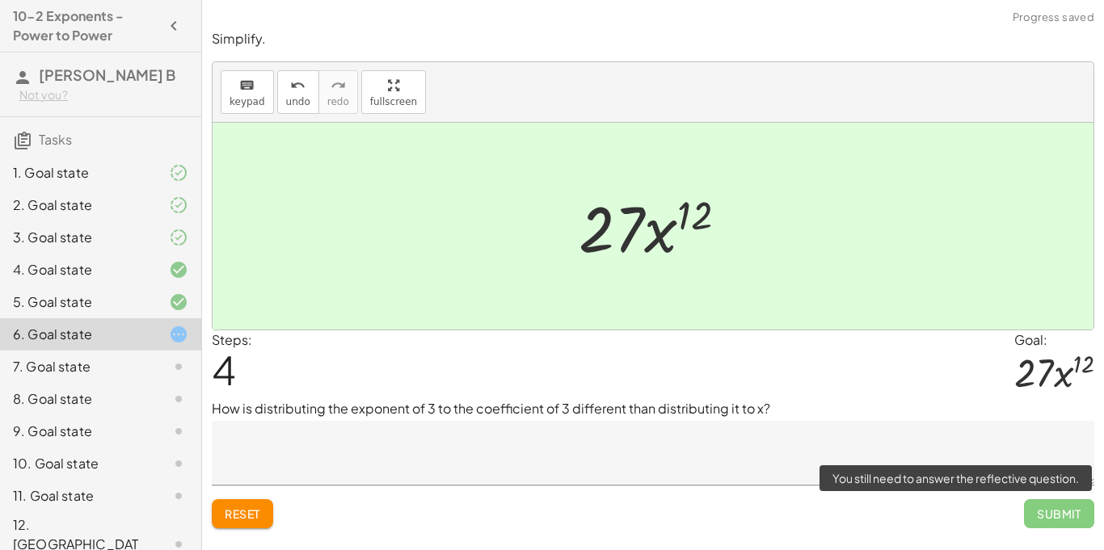
click at [1066, 514] on span "Submit" at bounding box center [1059, 513] width 70 height 29
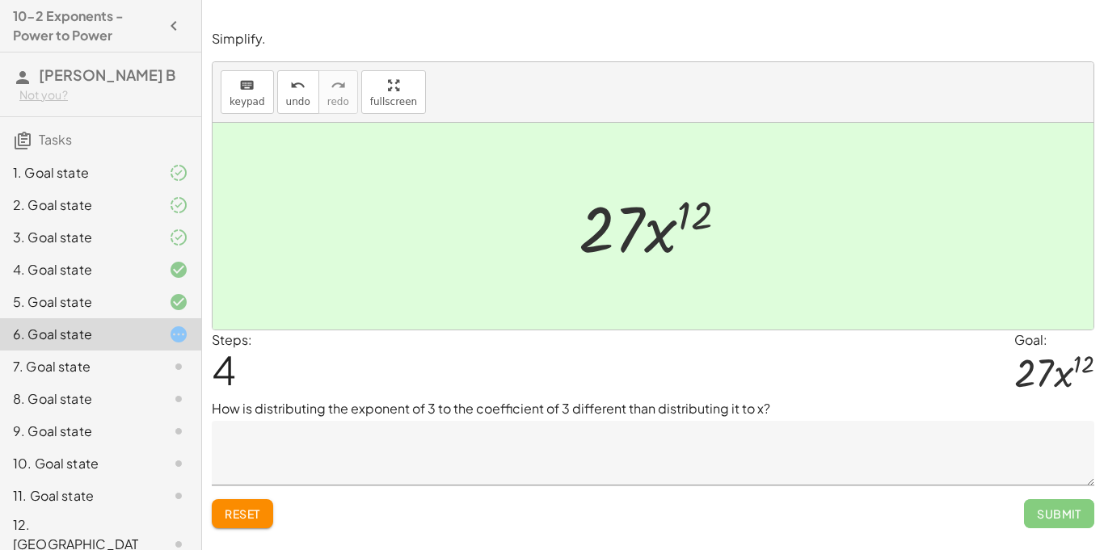
click at [329, 453] on textarea at bounding box center [653, 453] width 882 height 65
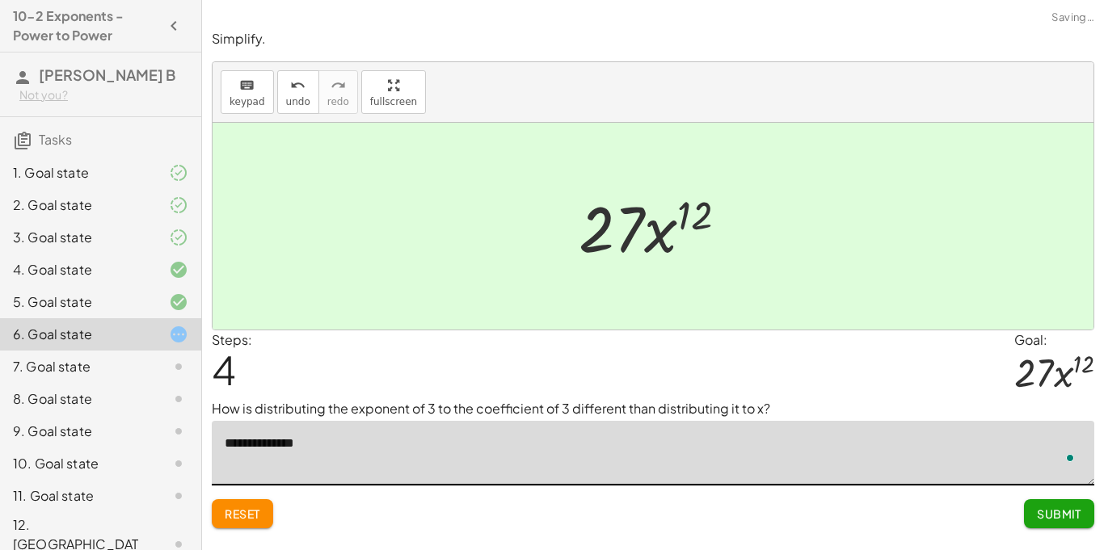
type textarea "**********"
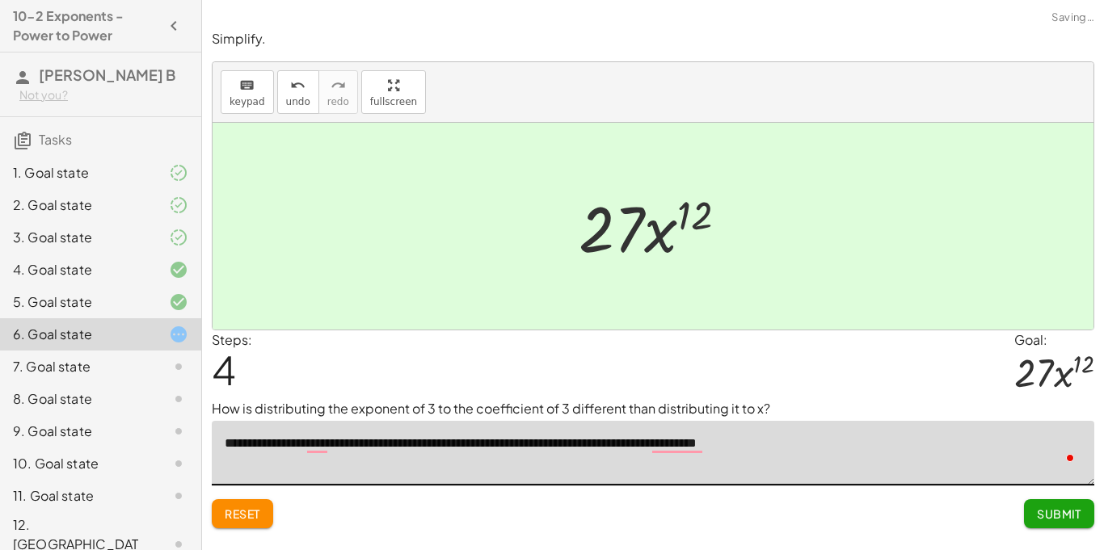
type textarea "**********"
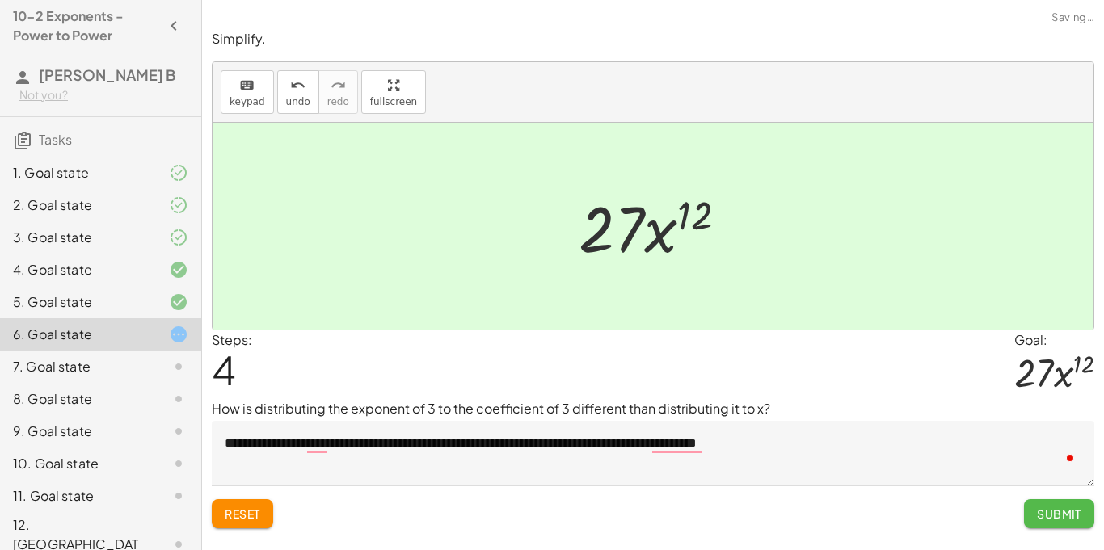
click at [1046, 516] on span "Submit" at bounding box center [1059, 514] width 44 height 15
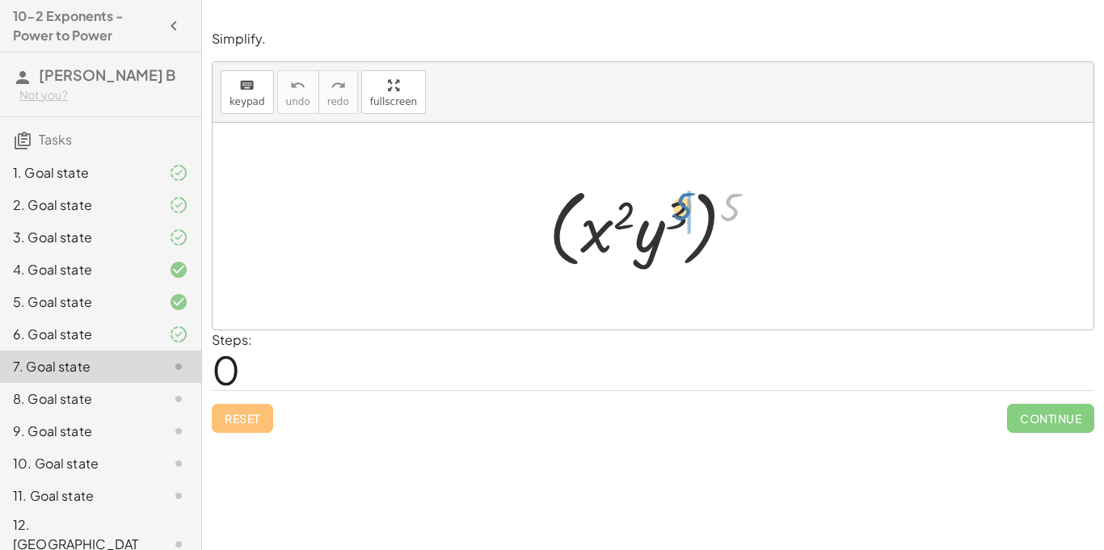
drag, startPoint x: 735, startPoint y: 194, endPoint x: 695, endPoint y: 183, distance: 42.0
click at [695, 183] on div at bounding box center [659, 226] width 236 height 93
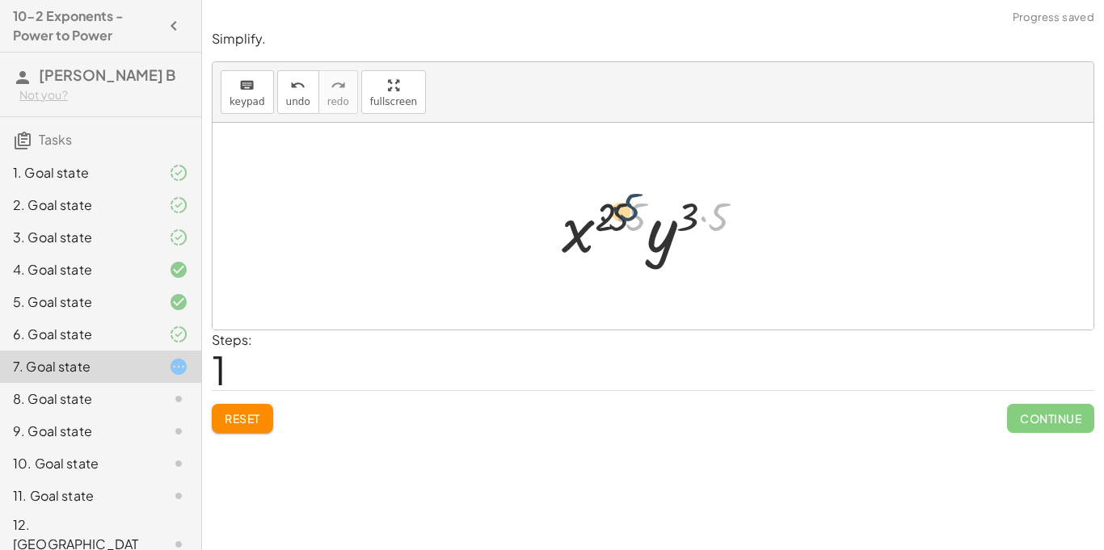
drag, startPoint x: 717, startPoint y: 219, endPoint x: 620, endPoint y: 209, distance: 97.4
click at [620, 209] on div at bounding box center [660, 226] width 212 height 83
drag, startPoint x: 721, startPoint y: 218, endPoint x: 688, endPoint y: 217, distance: 33.2
drag, startPoint x: 644, startPoint y: 213, endPoint x: 619, endPoint y: 217, distance: 25.4
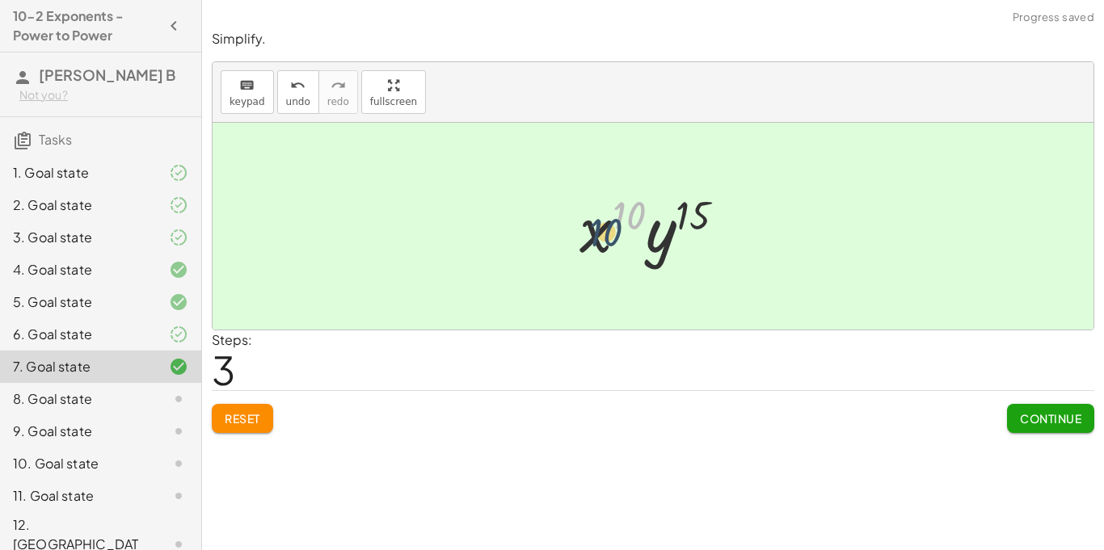
drag, startPoint x: 634, startPoint y: 224, endPoint x: 605, endPoint y: 241, distance: 33.7
click at [605, 241] on div at bounding box center [658, 226] width 175 height 83
drag, startPoint x: 623, startPoint y: 213, endPoint x: 633, endPoint y: 214, distance: 9.8
click at [633, 214] on div at bounding box center [658, 226] width 175 height 83
click at [1035, 408] on button "Continue" at bounding box center [1050, 418] width 87 height 29
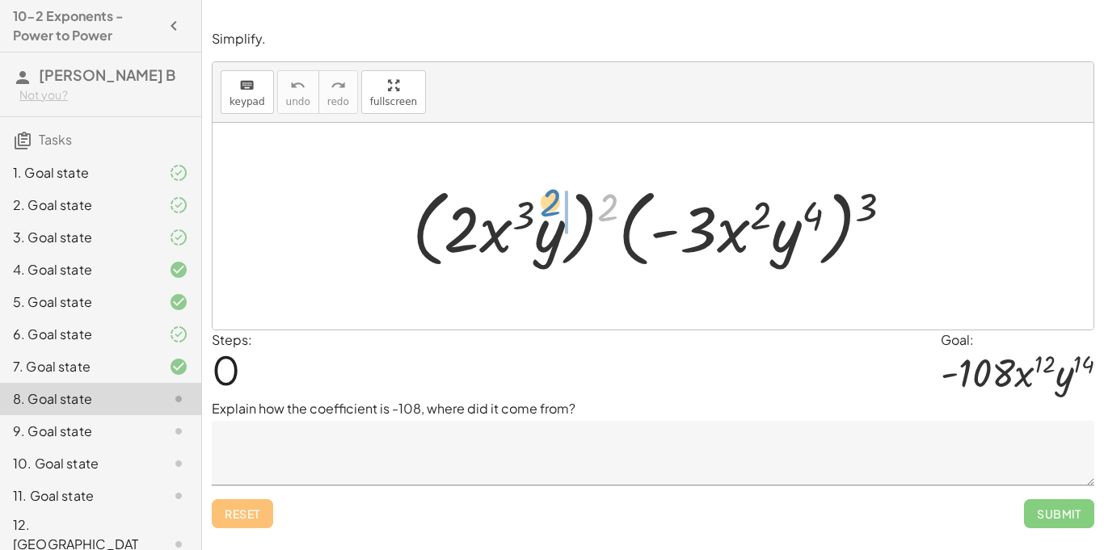
drag, startPoint x: 606, startPoint y: 208, endPoint x: 548, endPoint y: 204, distance: 58.3
click at [548, 204] on div at bounding box center [659, 226] width 510 height 93
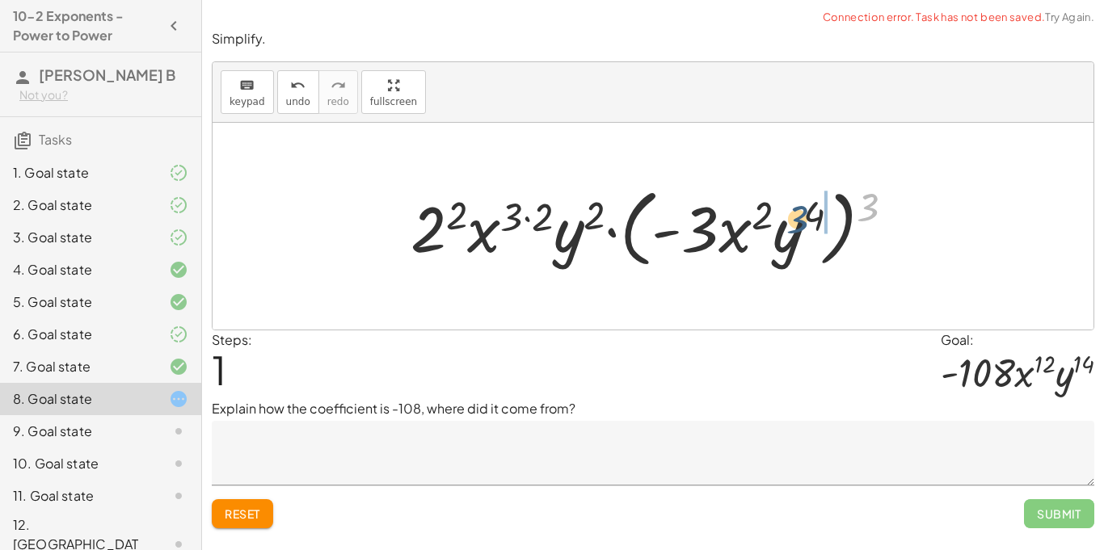
drag, startPoint x: 863, startPoint y: 200, endPoint x: 791, endPoint y: 212, distance: 72.9
click at [791, 212] on div at bounding box center [658, 226] width 513 height 93
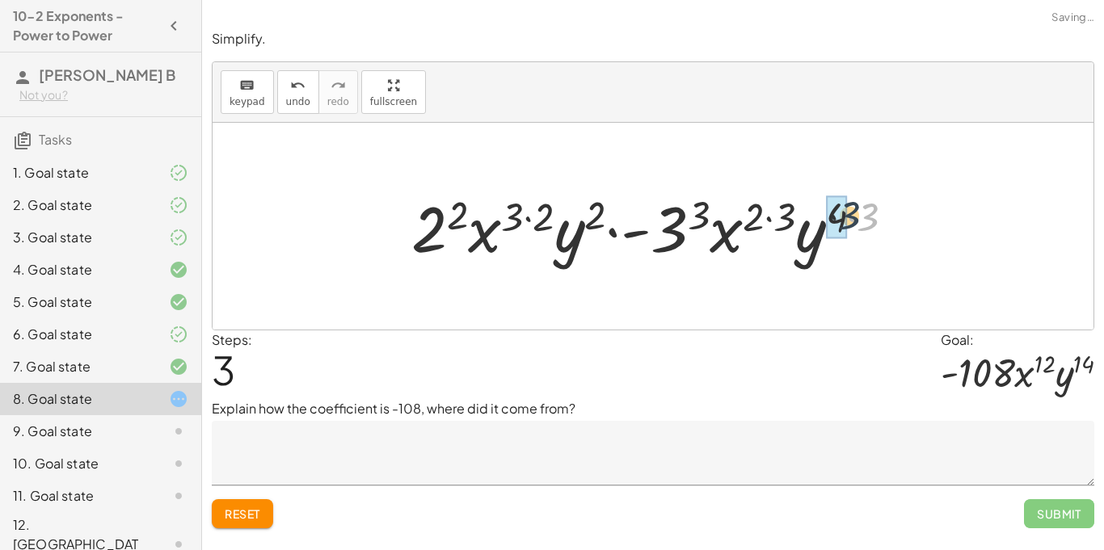
drag, startPoint x: 863, startPoint y: 220, endPoint x: 822, endPoint y: 218, distance: 41.2
click at [822, 218] on div at bounding box center [658, 226] width 511 height 83
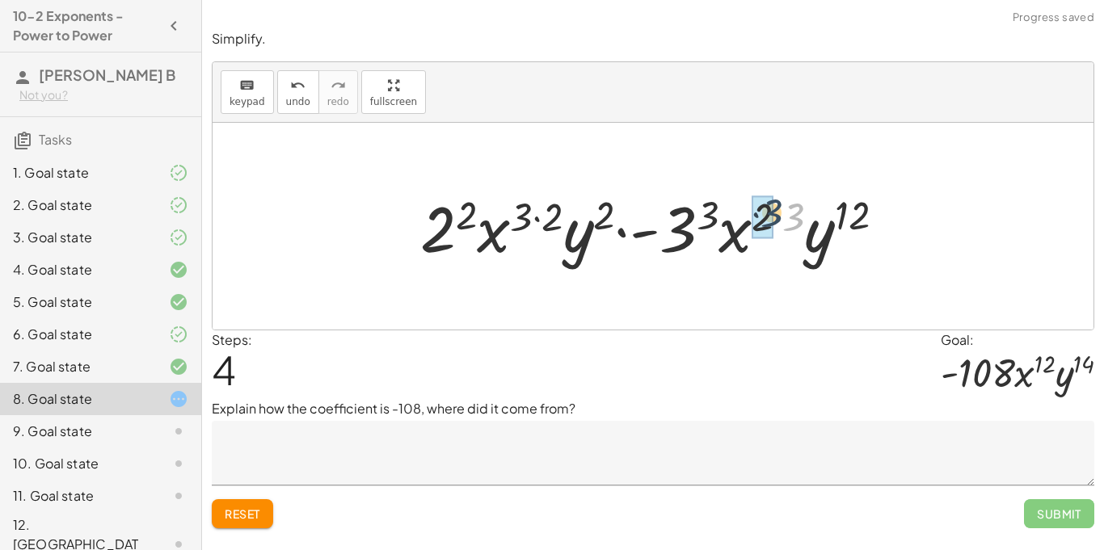
drag, startPoint x: 793, startPoint y: 213, endPoint x: 772, endPoint y: 208, distance: 21.4
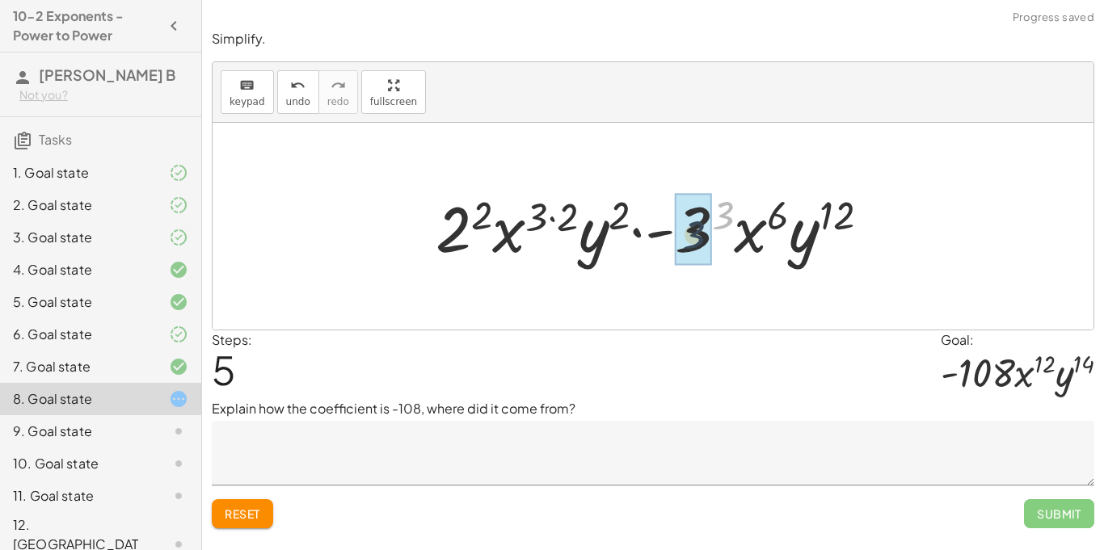
drag, startPoint x: 723, startPoint y: 210, endPoint x: 693, endPoint y: 233, distance: 37.5
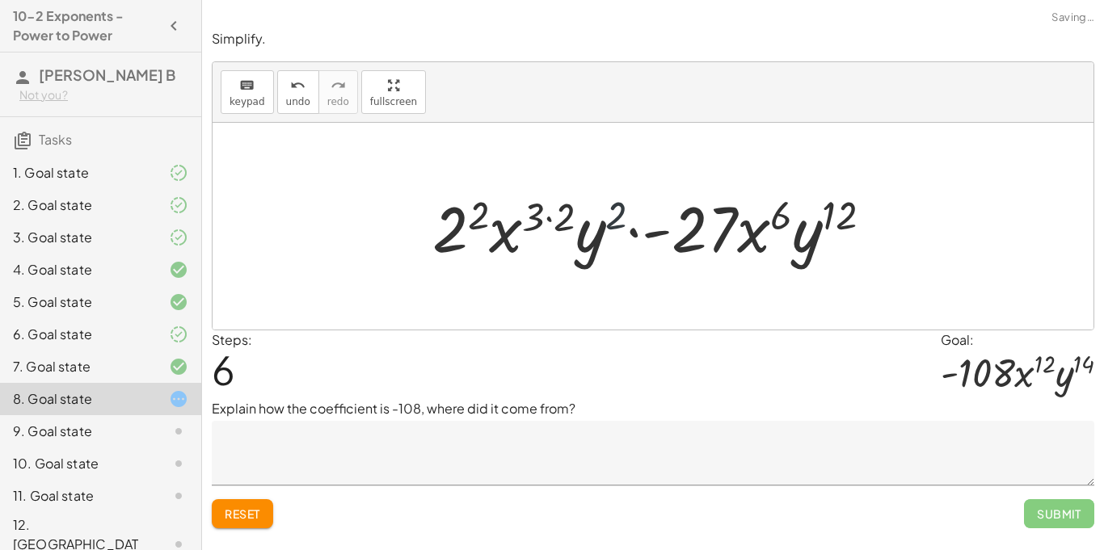
click at [618, 209] on div at bounding box center [658, 226] width 469 height 83
drag, startPoint x: 558, startPoint y: 210, endPoint x: 530, endPoint y: 214, distance: 27.8
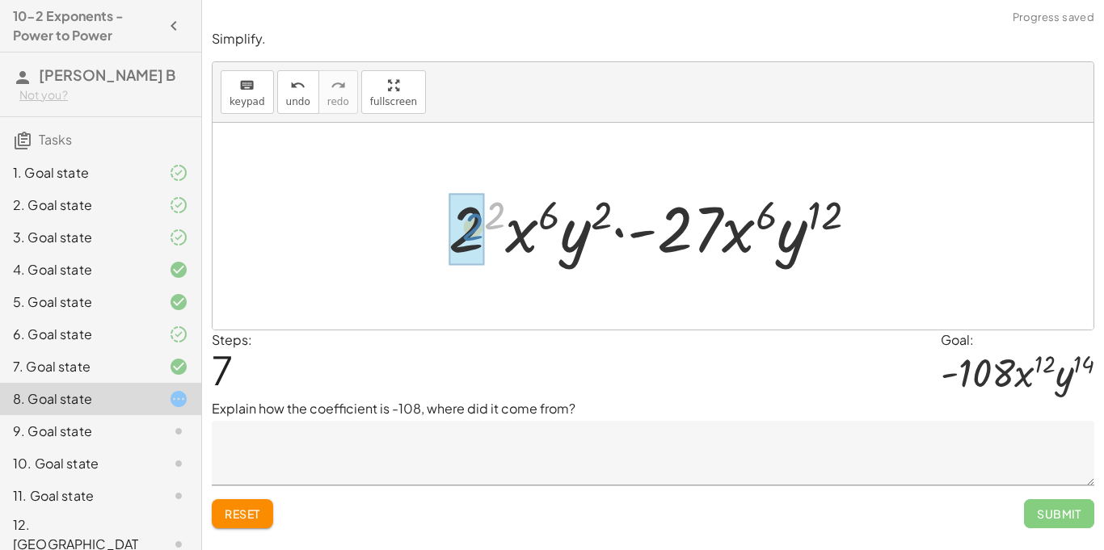
drag, startPoint x: 501, startPoint y: 208, endPoint x: 474, endPoint y: 221, distance: 29.6
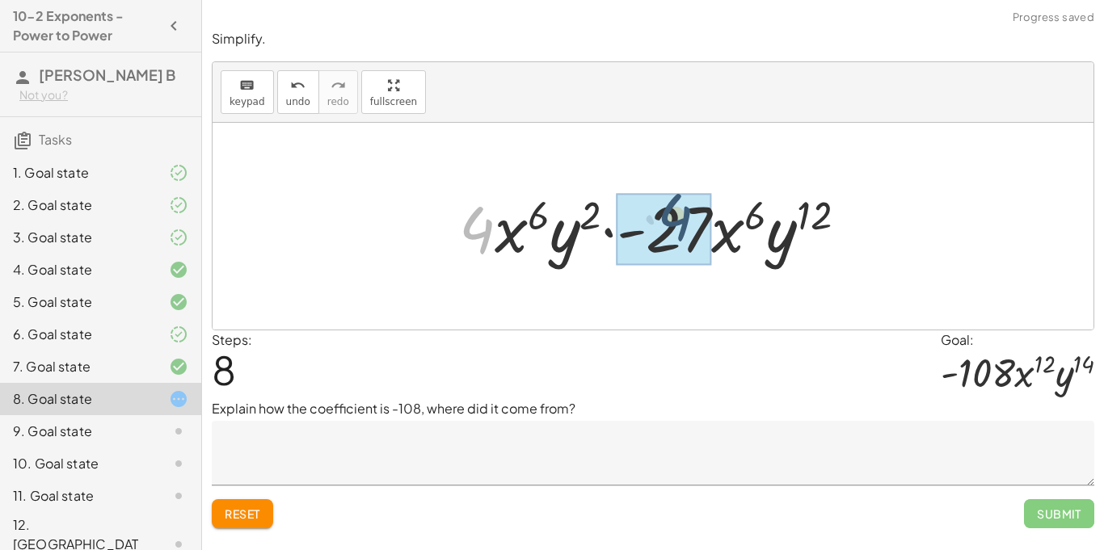
drag, startPoint x: 474, startPoint y: 234, endPoint x: 690, endPoint y: 221, distance: 216.9
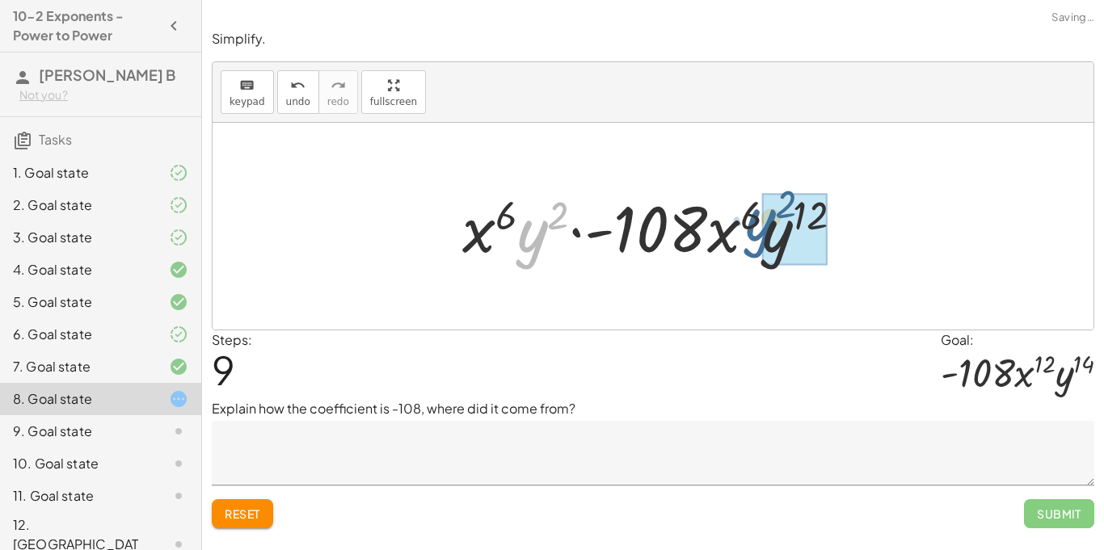
drag, startPoint x: 533, startPoint y: 240, endPoint x: 784, endPoint y: 227, distance: 250.8
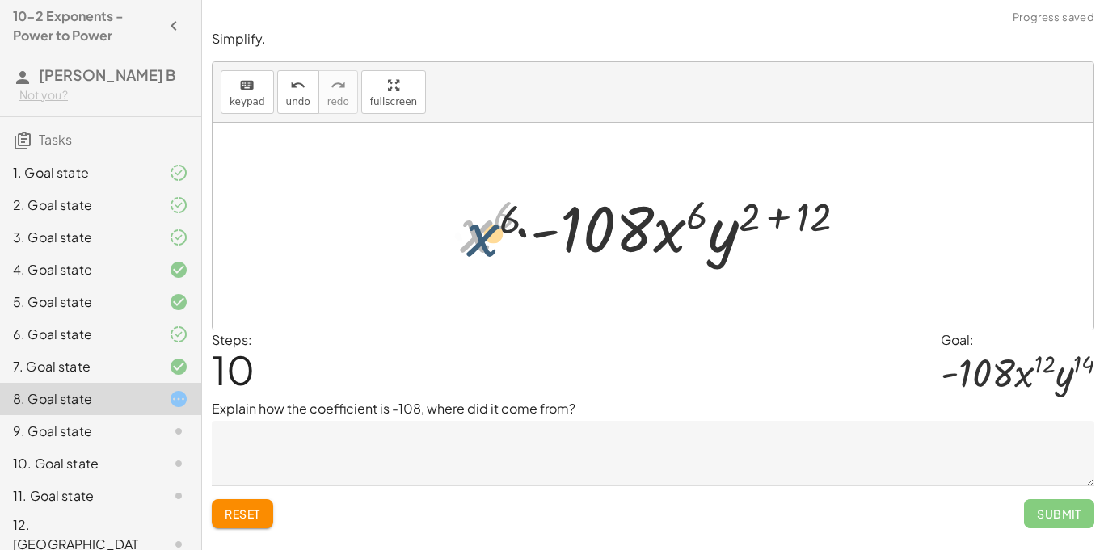
drag, startPoint x: 461, startPoint y: 224, endPoint x: 473, endPoint y: 229, distance: 12.6
click at [473, 229] on div at bounding box center [659, 226] width 415 height 83
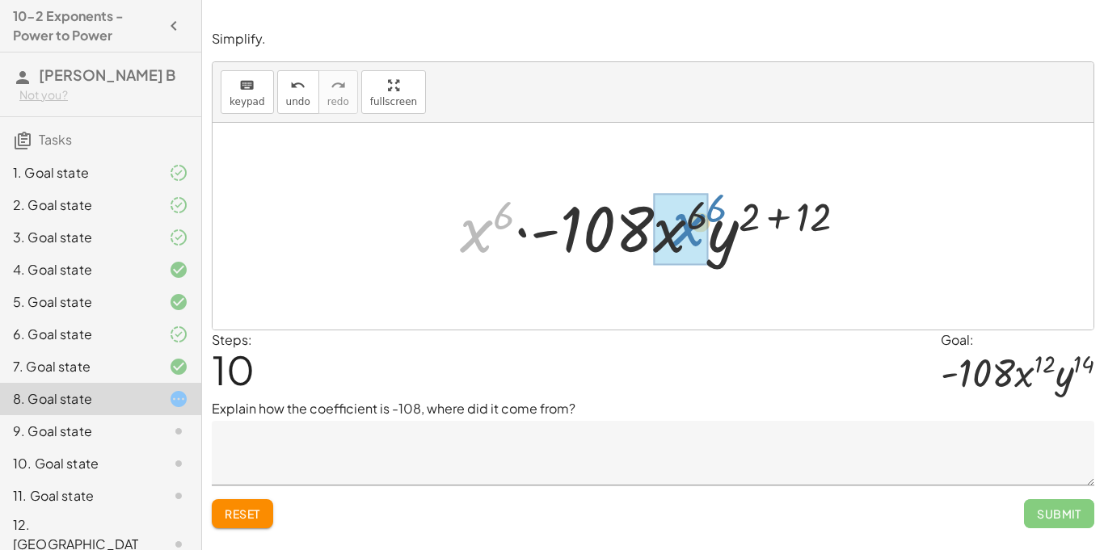
drag, startPoint x: 476, startPoint y: 233, endPoint x: 680, endPoint y: 227, distance: 204.5
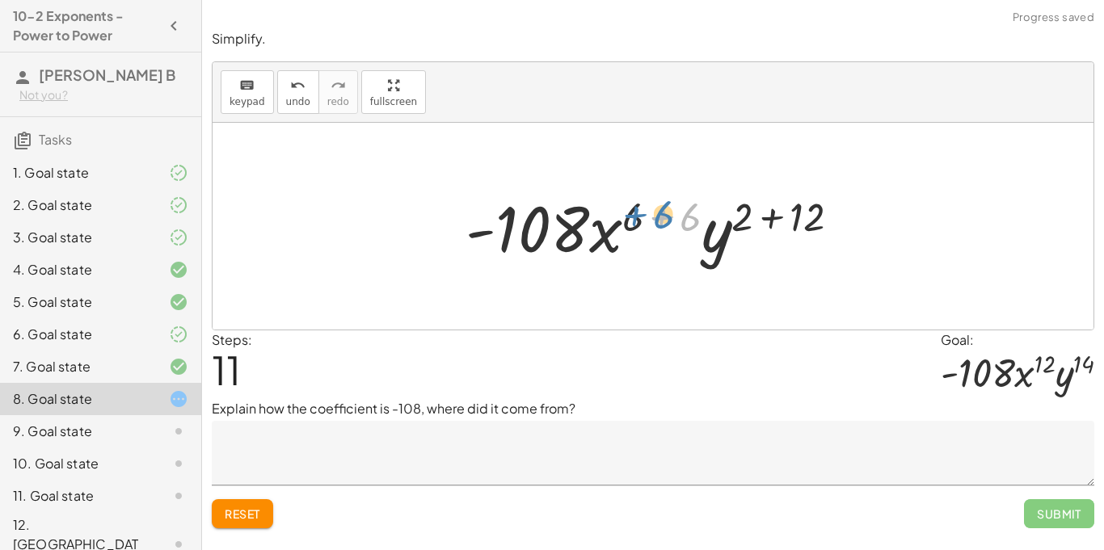
drag, startPoint x: 688, startPoint y: 218, endPoint x: 658, endPoint y: 216, distance: 30.0
click at [658, 216] on div at bounding box center [658, 226] width 403 height 83
drag, startPoint x: 691, startPoint y: 217, endPoint x: 634, endPoint y: 222, distance: 56.8
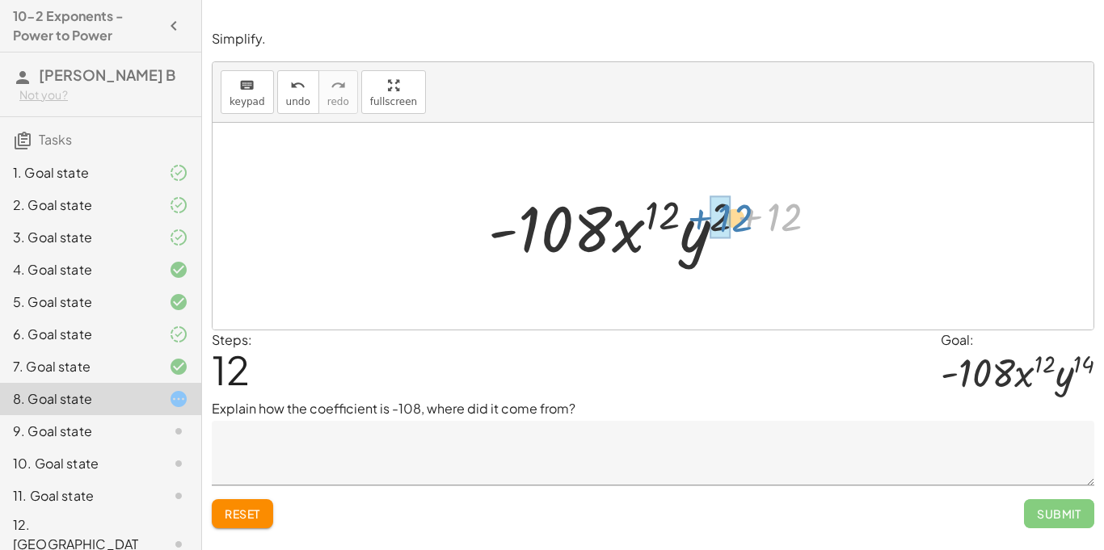
drag, startPoint x: 784, startPoint y: 223, endPoint x: 724, endPoint y: 224, distance: 59.8
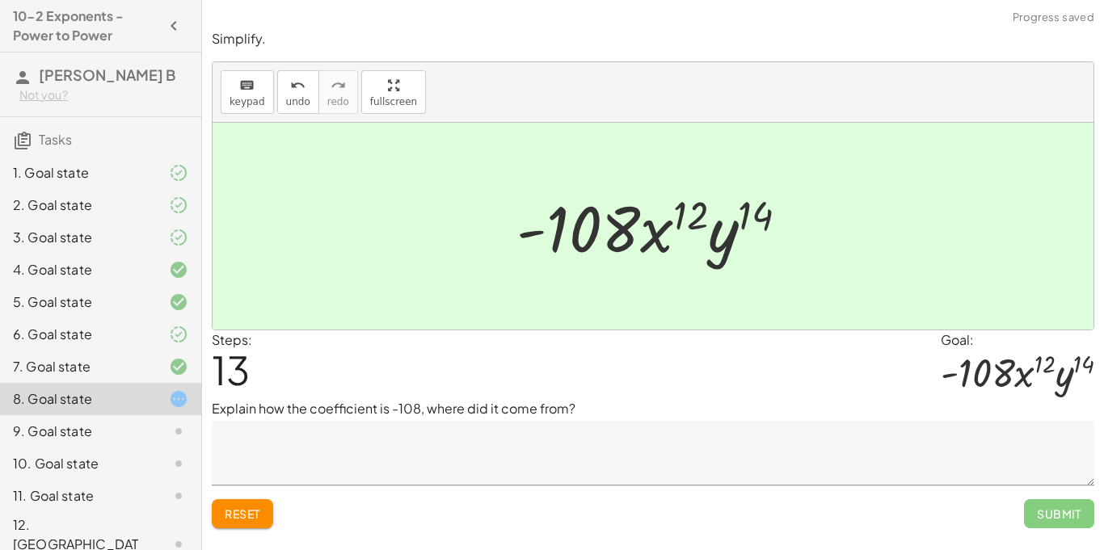
click at [412, 452] on textarea at bounding box center [653, 453] width 882 height 65
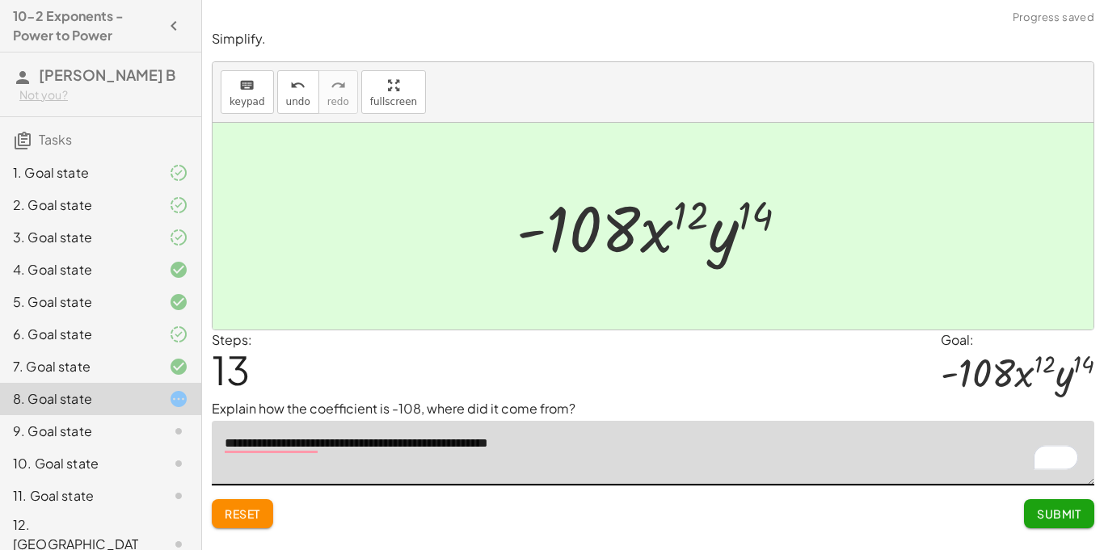
click at [562, 449] on textarea "**********" at bounding box center [653, 453] width 882 height 65
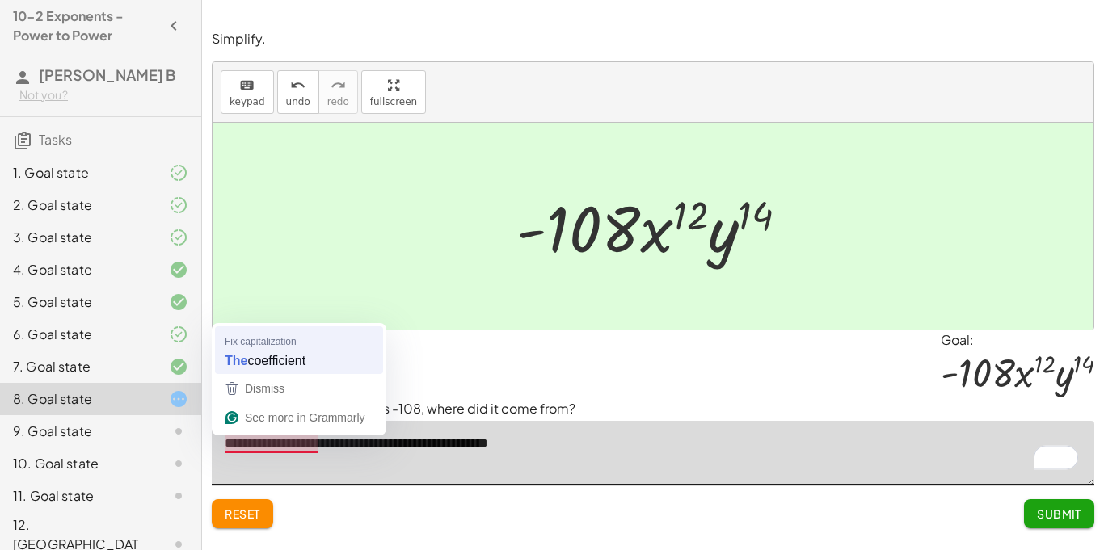
type textarea "**********"
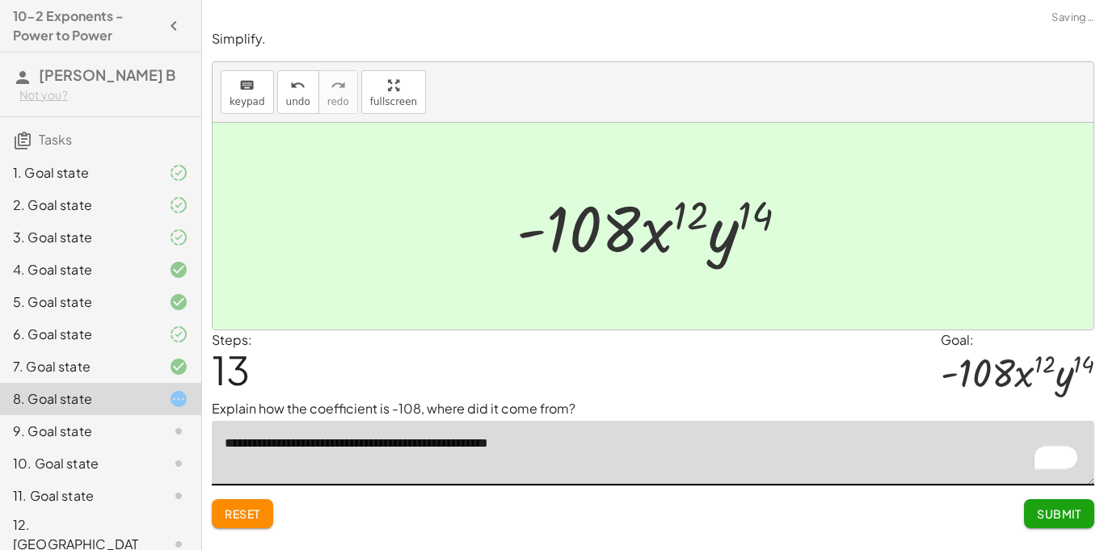
click at [1054, 513] on span "Submit" at bounding box center [1059, 514] width 44 height 15
